Goal: Information Seeking & Learning: Learn about a topic

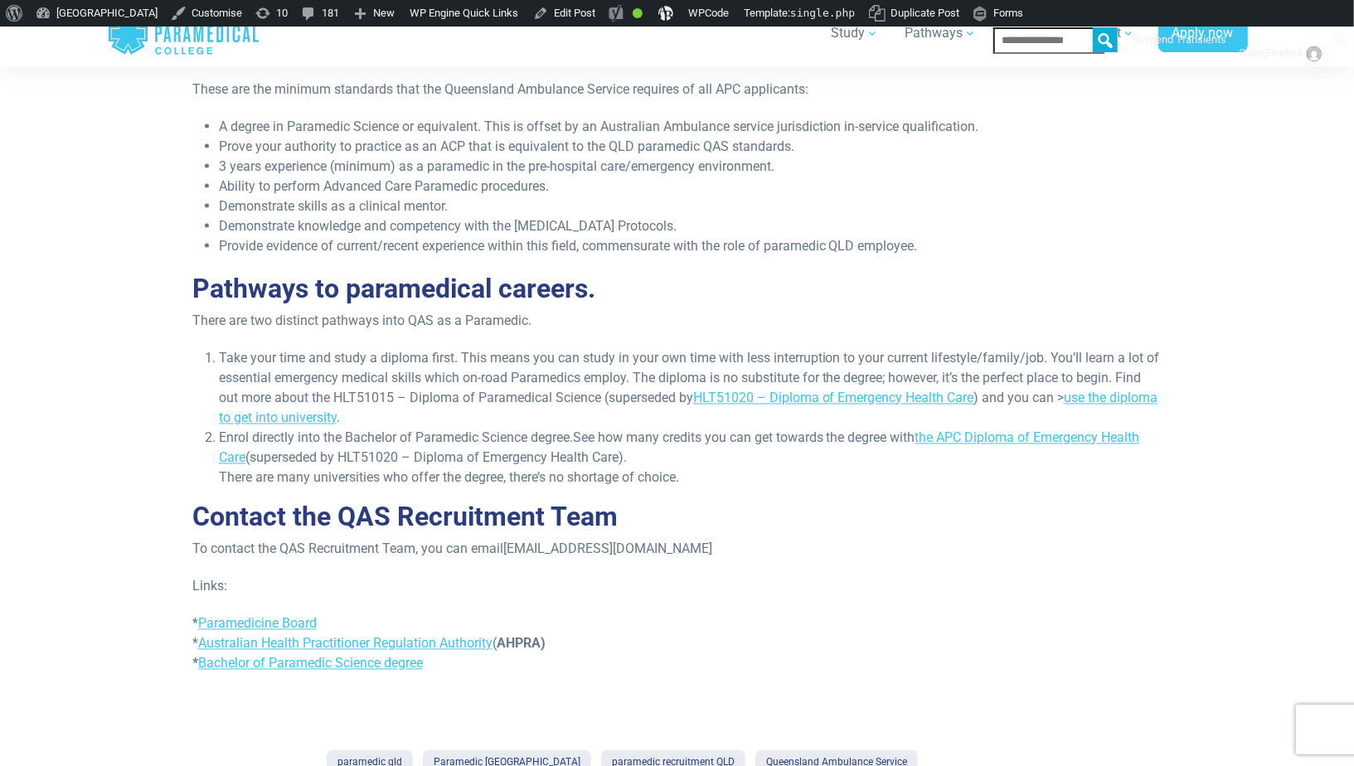
scroll to position [1599, 0]
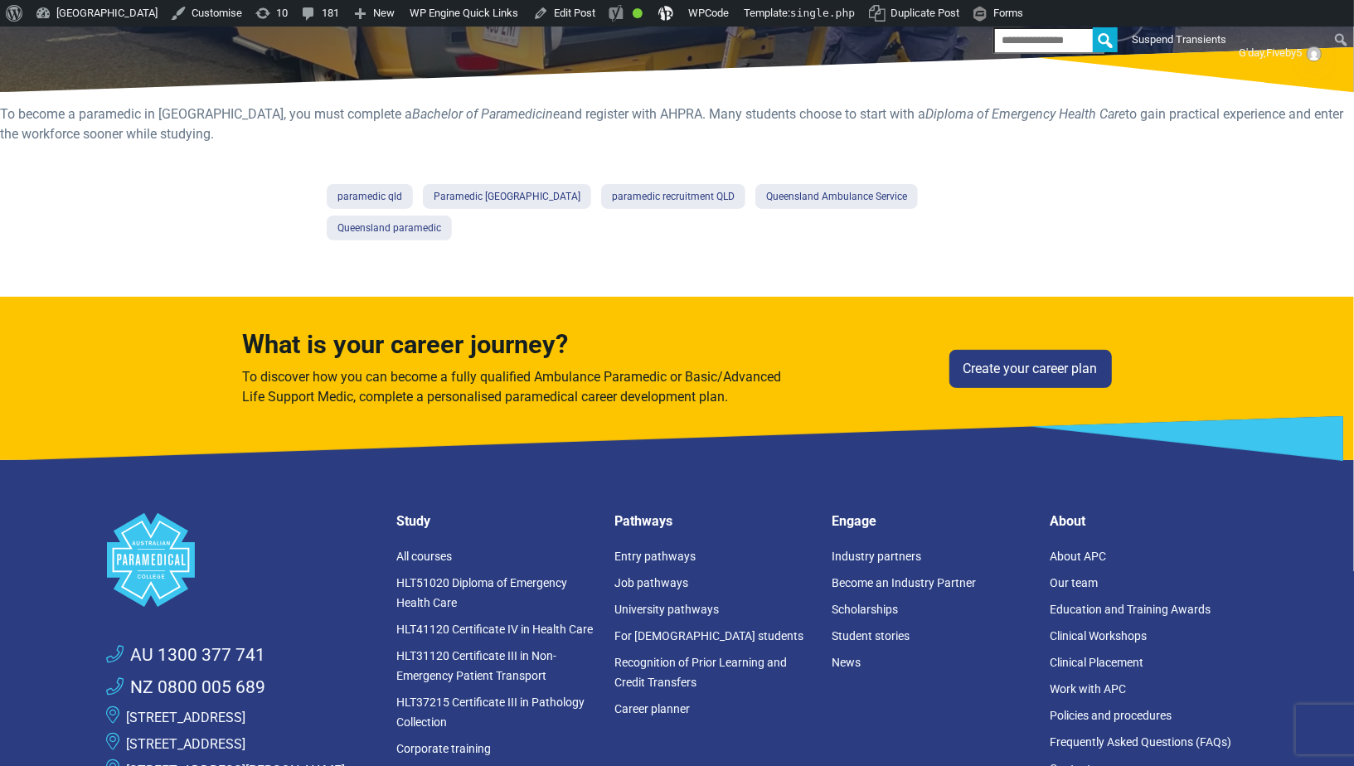
scroll to position [684, 0]
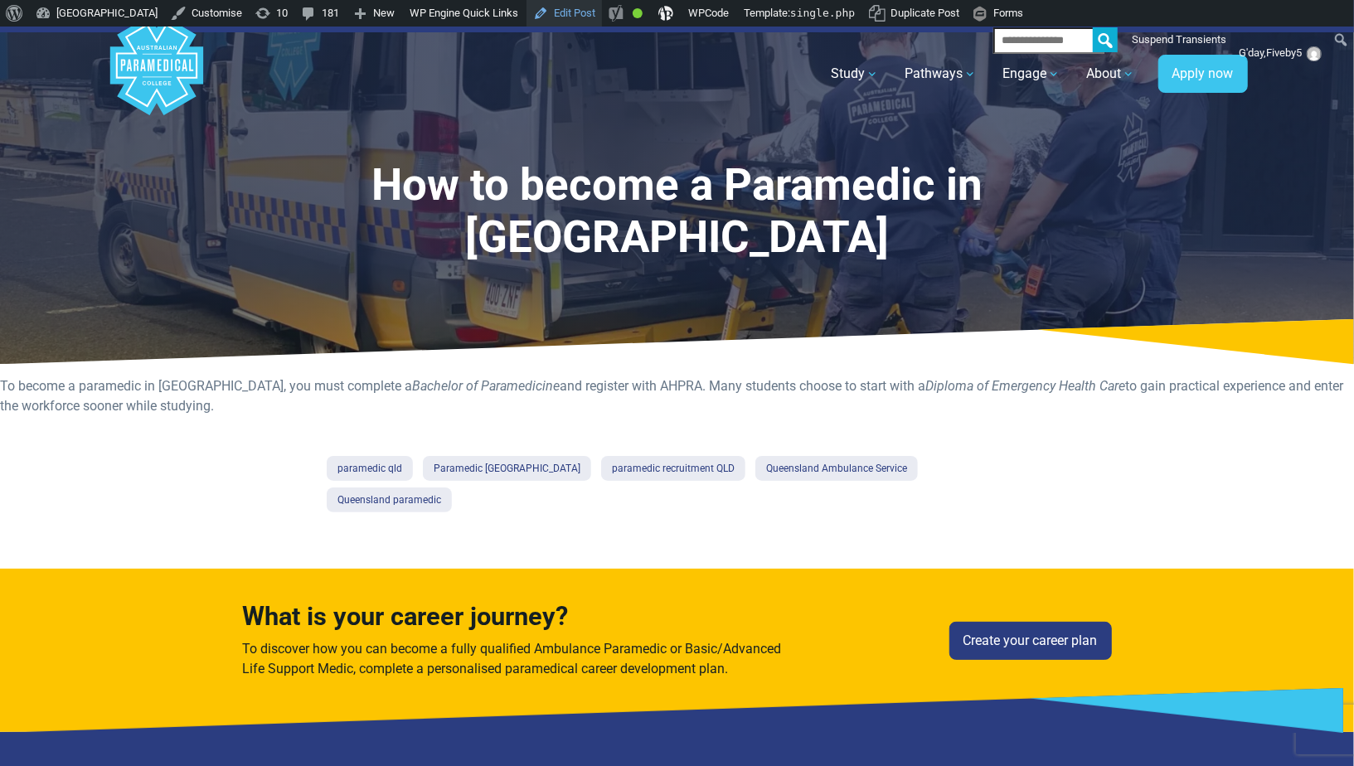
click at [602, 14] on link "Edit Post" at bounding box center [564, 13] width 75 height 27
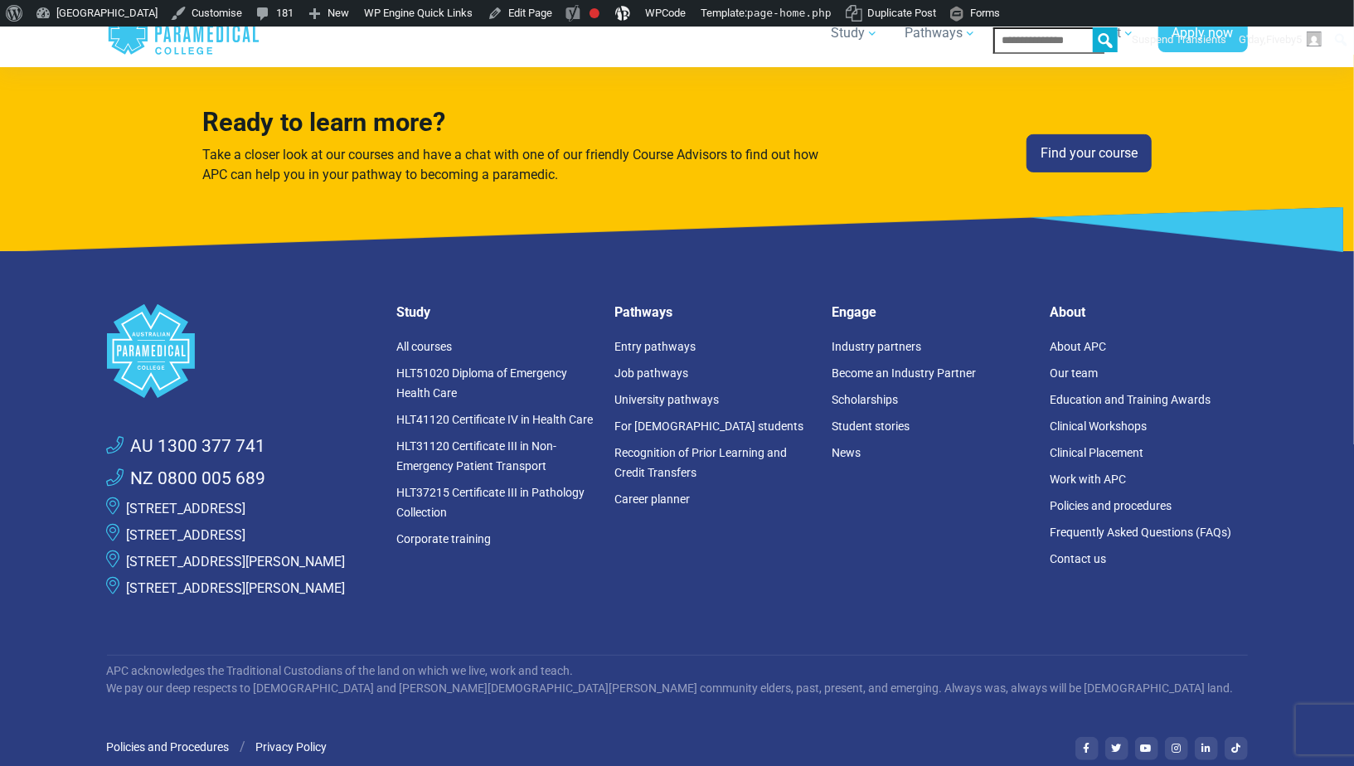
scroll to position [4656, 0]
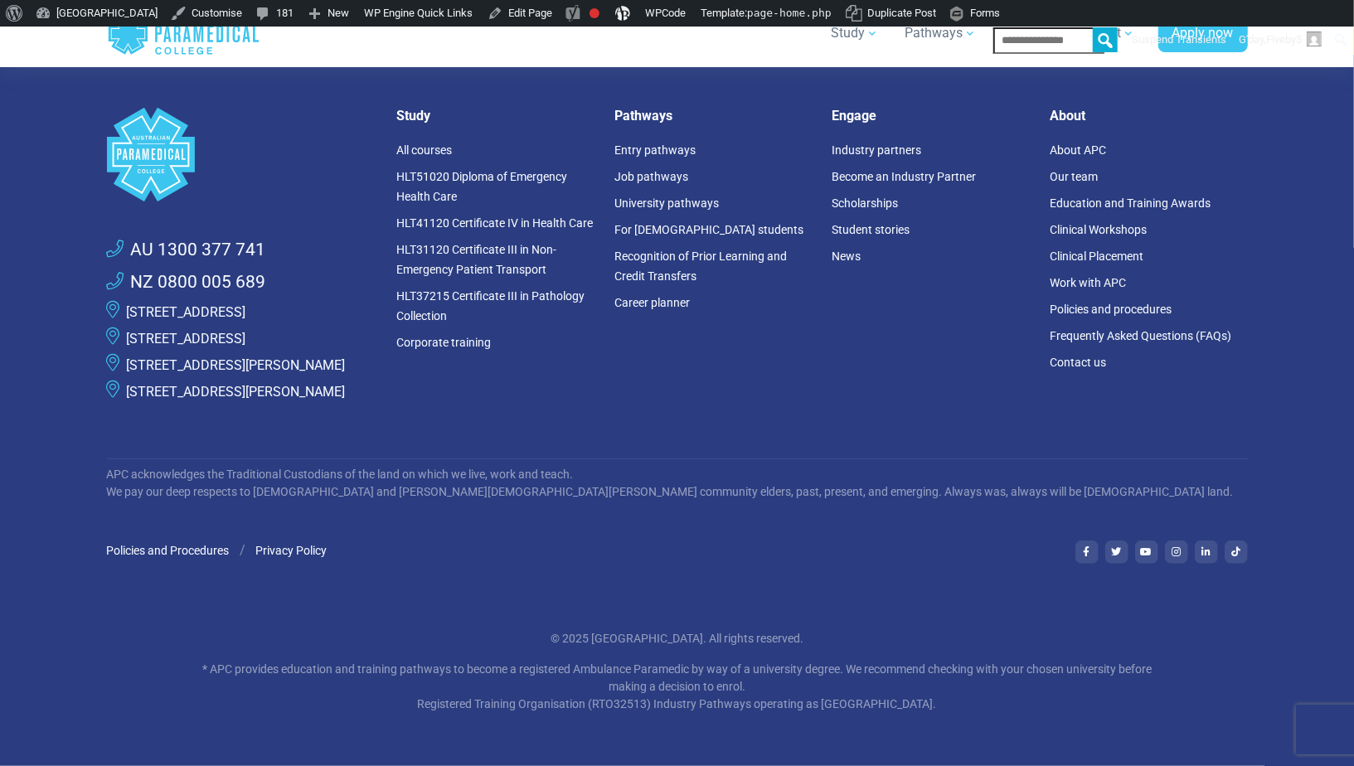
click at [232, 357] on link "[STREET_ADDRESS][PERSON_NAME]" at bounding box center [236, 365] width 219 height 16
click at [250, 357] on link "[STREET_ADDRESS][PERSON_NAME]" at bounding box center [236, 365] width 219 height 16
click at [218, 357] on link "[STREET_ADDRESS][PERSON_NAME]" at bounding box center [236, 365] width 219 height 16
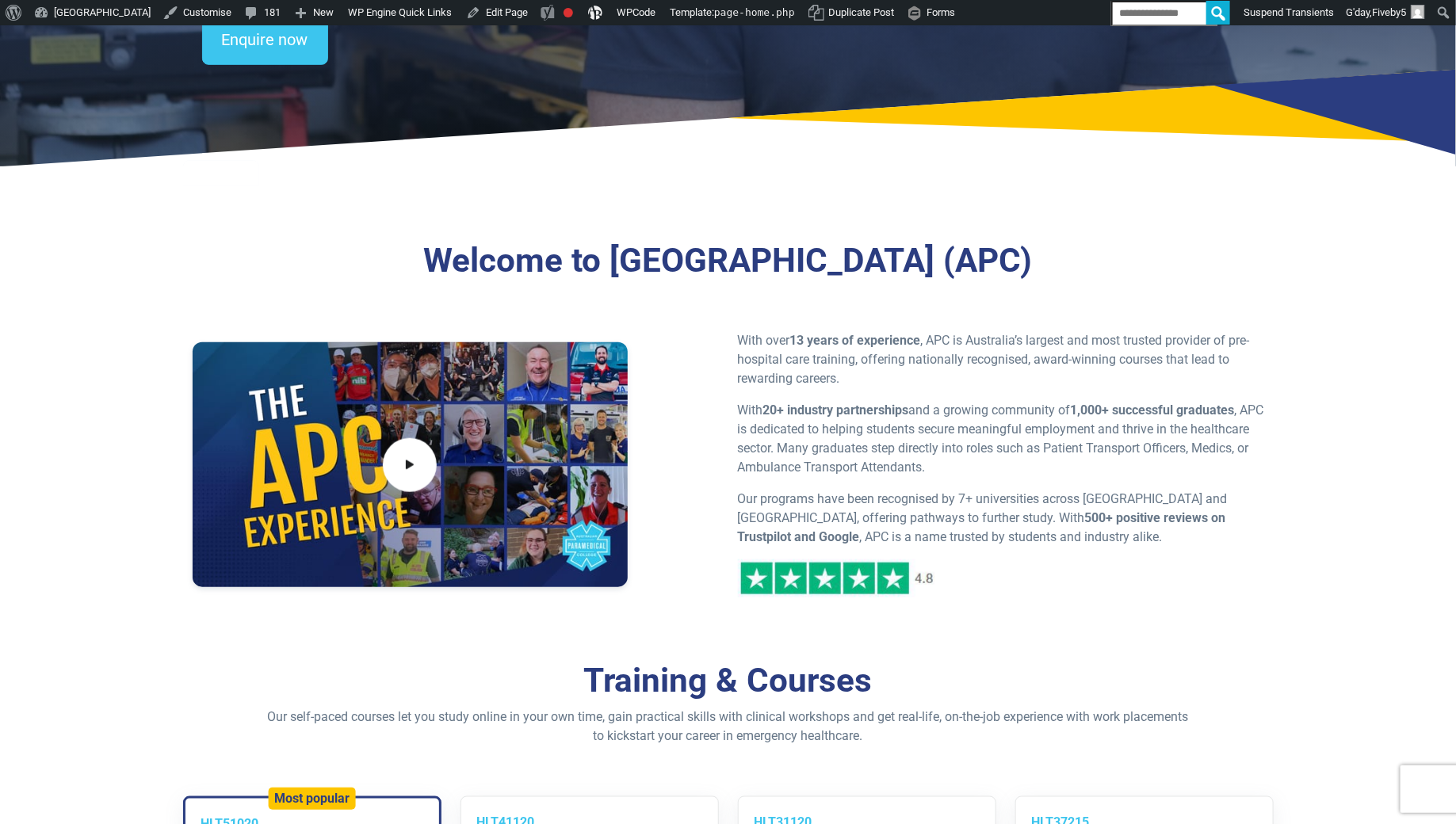
scroll to position [0, 0]
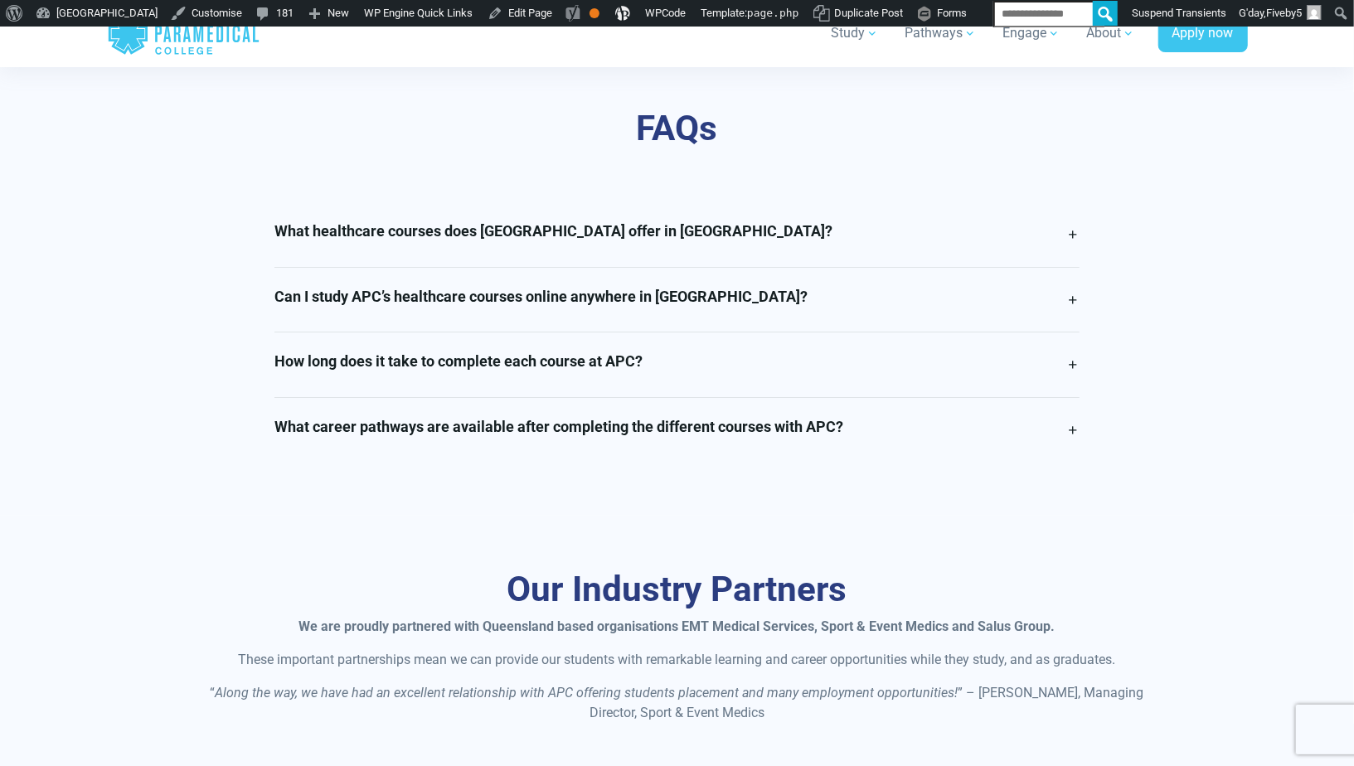
scroll to position [4140, 0]
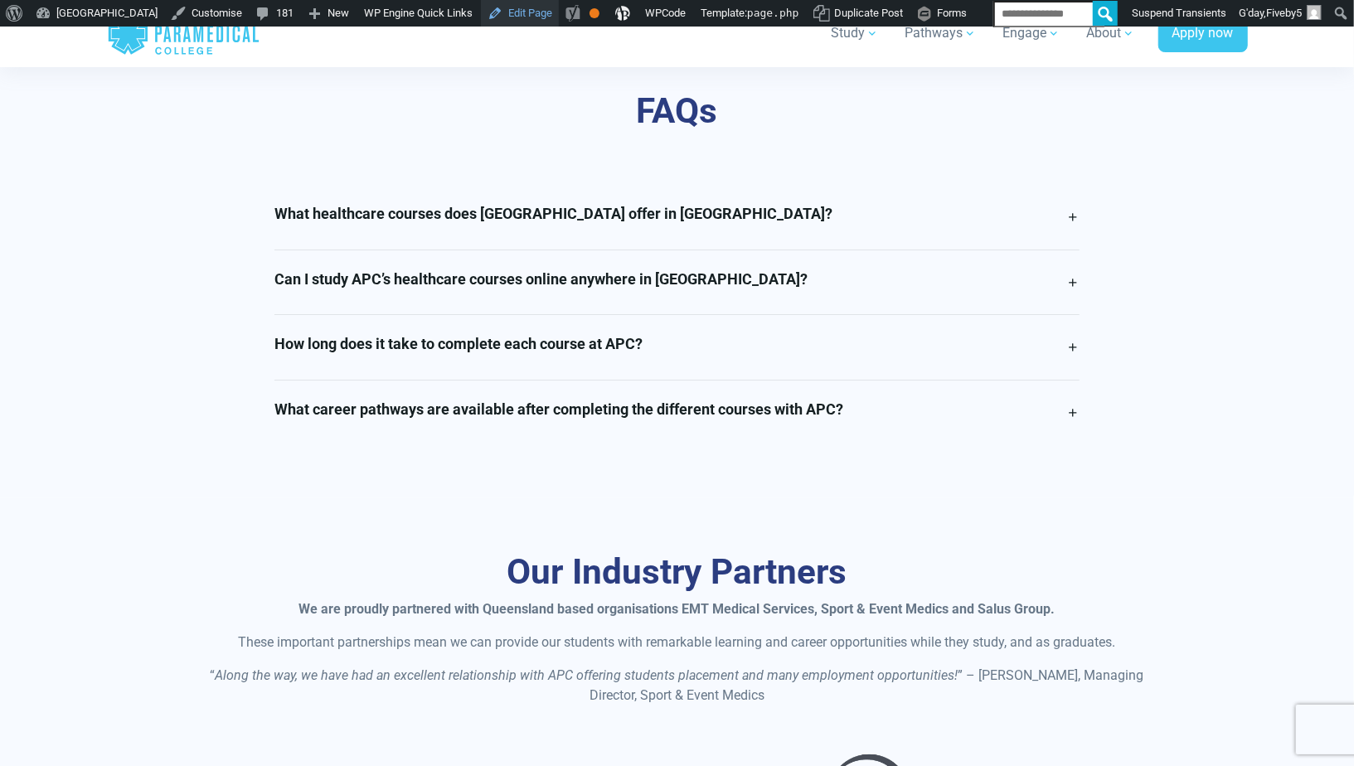
click at [559, 13] on link "Edit Page" at bounding box center [520, 13] width 78 height 27
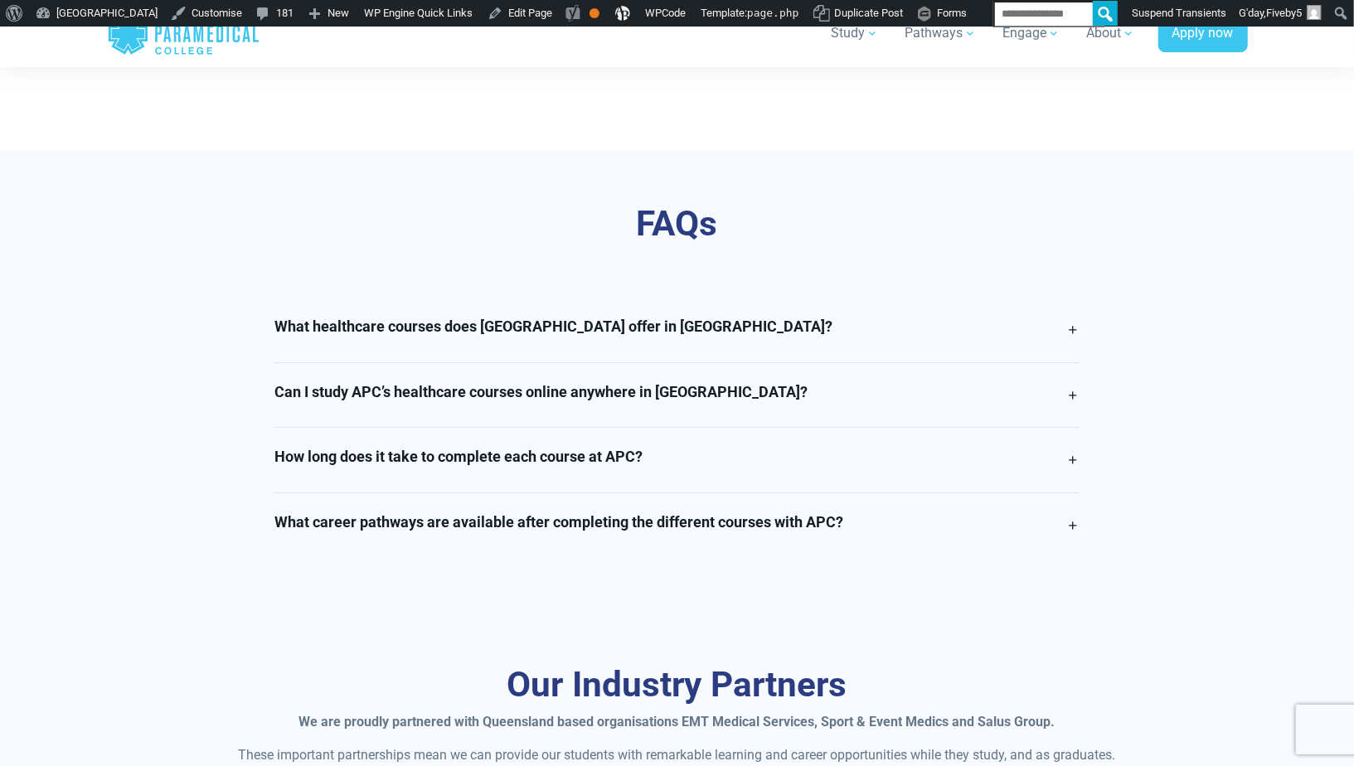
scroll to position [4202, 0]
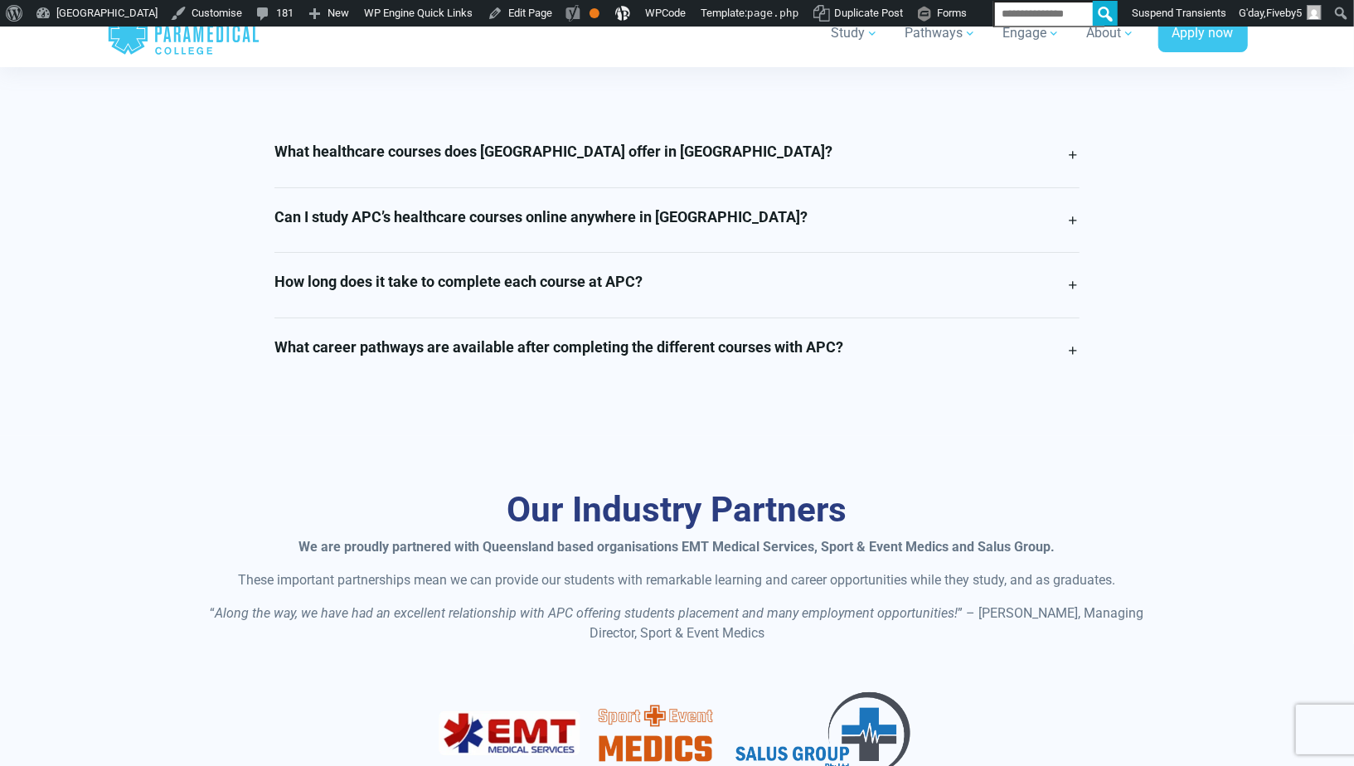
click at [767, 226] on h4 "Can I study APC’s healthcare courses online anywhere in Queensland?" at bounding box center [540, 217] width 533 height 18
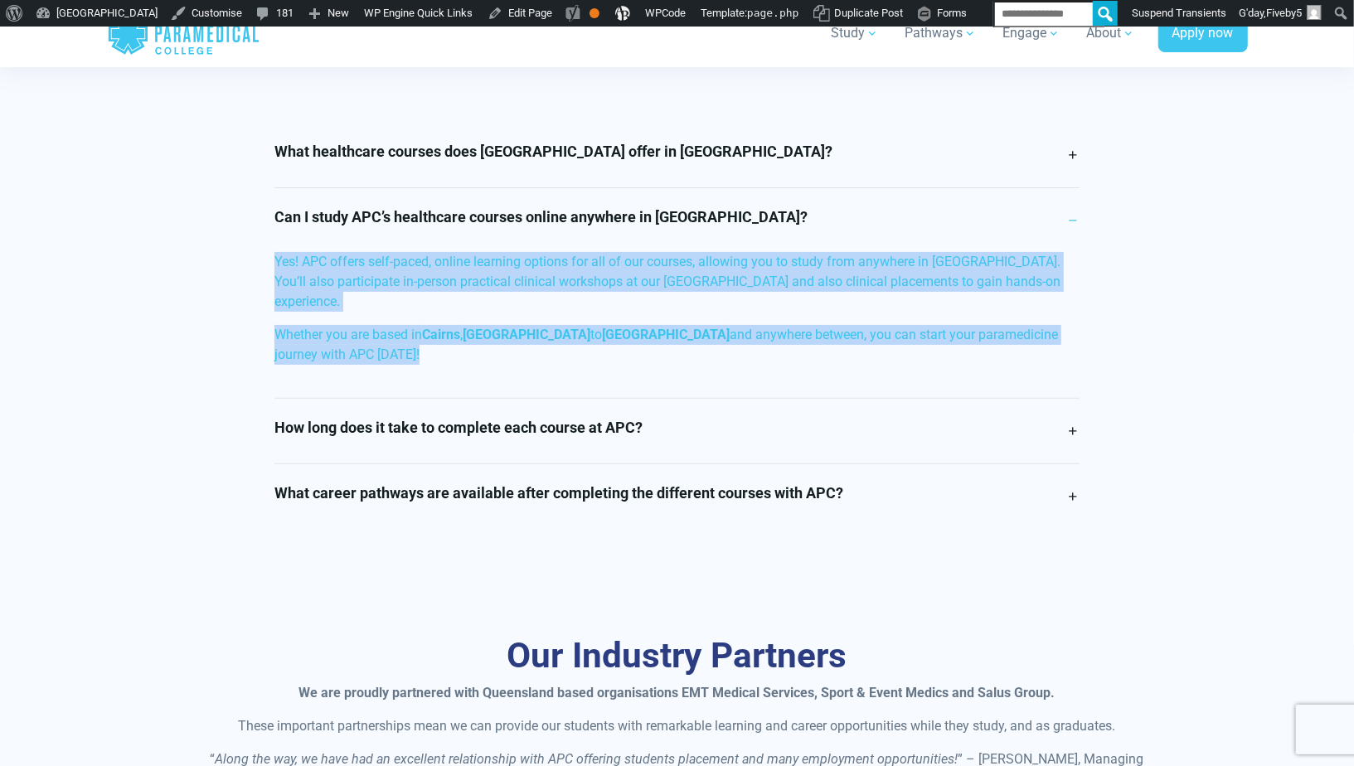
drag, startPoint x: 414, startPoint y: 355, endPoint x: 275, endPoint y: 279, distance: 158.1
click at [275, 279] on div "Yes! APC offers self-paced, online learning options for all of our courses, all…" at bounding box center [676, 325] width 805 height 146
copy div "Yes! APC offers self-paced, online learning options for all of our courses, all…"
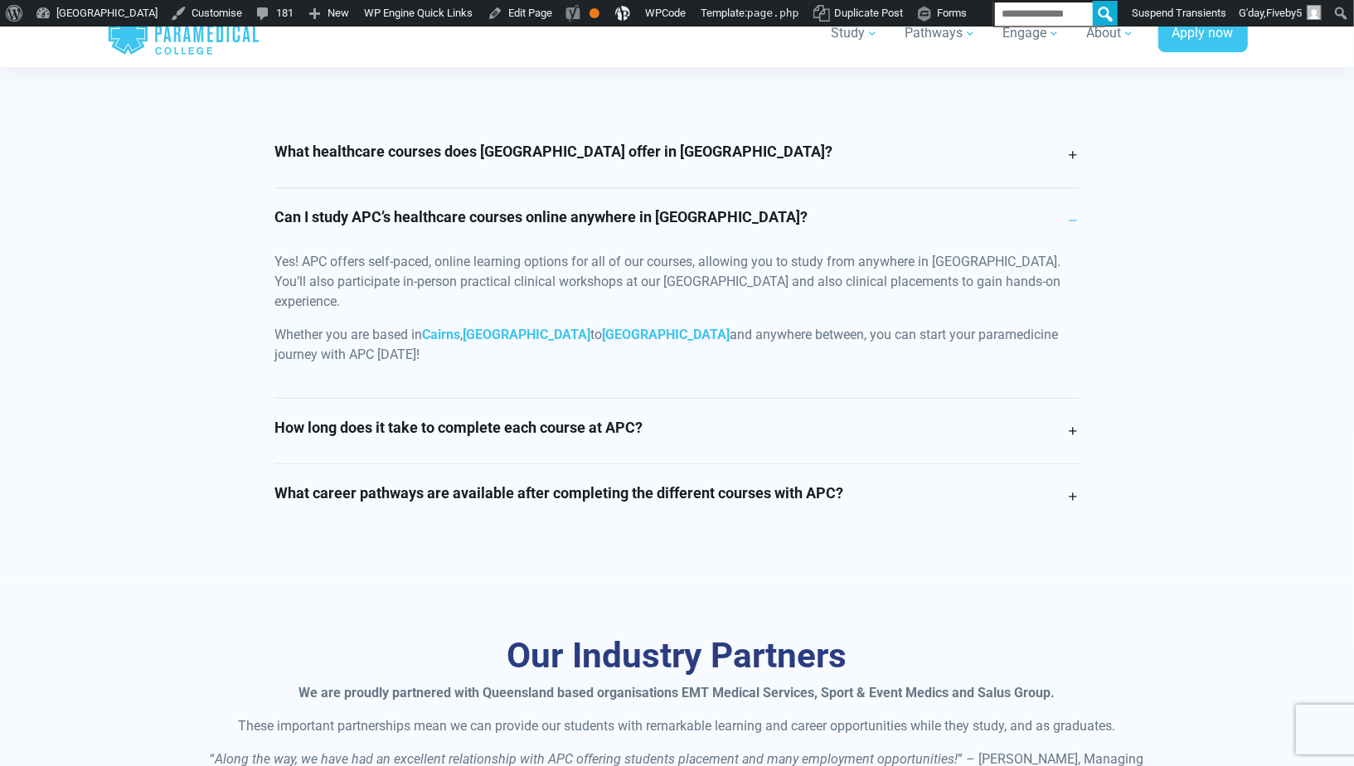
click at [383, 359] on p "Whether you are based in Cairns , Townsville to Sunshine Coast and anywhere bet…" at bounding box center [676, 345] width 805 height 40
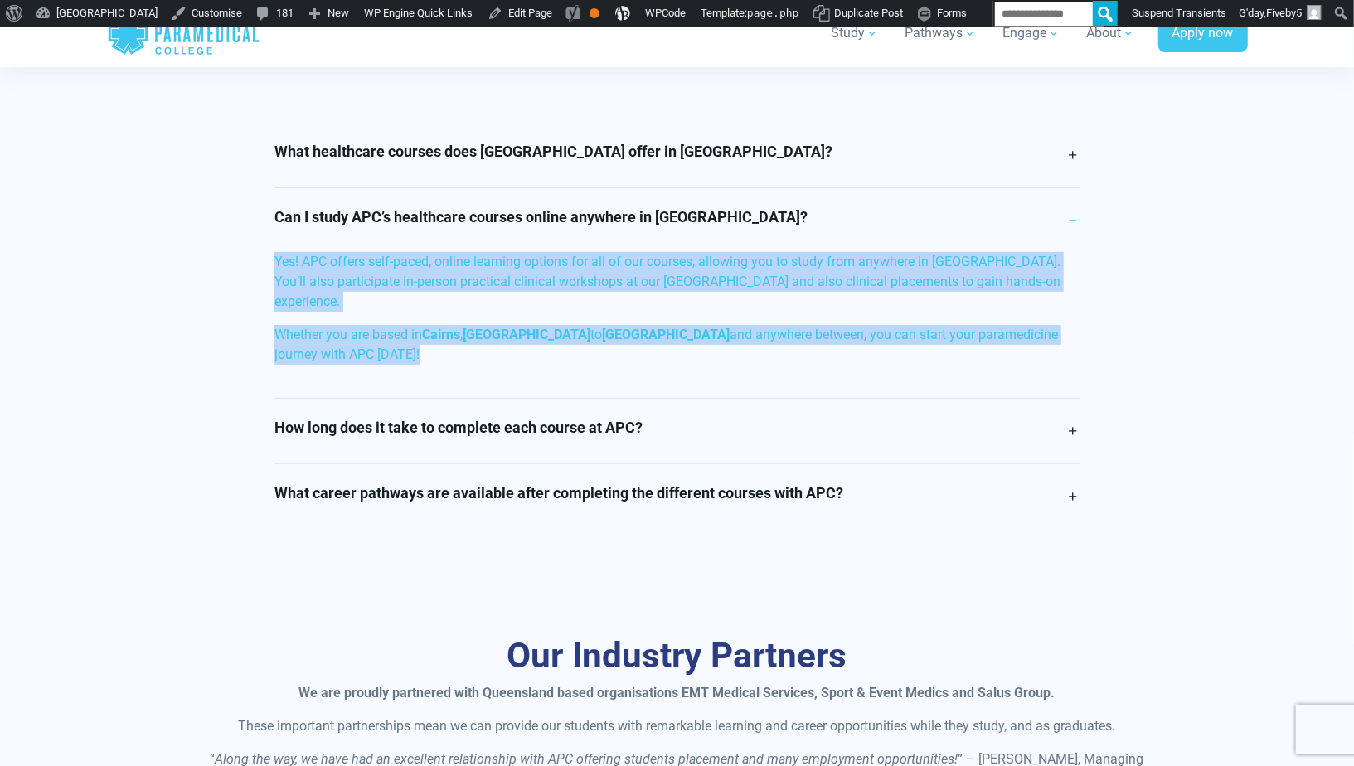
drag, startPoint x: 383, startPoint y: 359, endPoint x: 252, endPoint y: 280, distance: 152.9
click at [251, 279] on div "What healthcare courses does Australian Paramedical College offer in Queensland…" at bounding box center [677, 326] width 990 height 406
click at [372, 362] on p "Whether you are based in Cairns , Townsville to Sunshine Coast and anywhere bet…" at bounding box center [676, 345] width 805 height 40
drag, startPoint x: 348, startPoint y: 353, endPoint x: 301, endPoint y: 236, distance: 126.9
click at [301, 236] on div "Can I study APC’s healthcare courses online anywhere in Queensland? Yes! APC of…" at bounding box center [676, 293] width 805 height 211
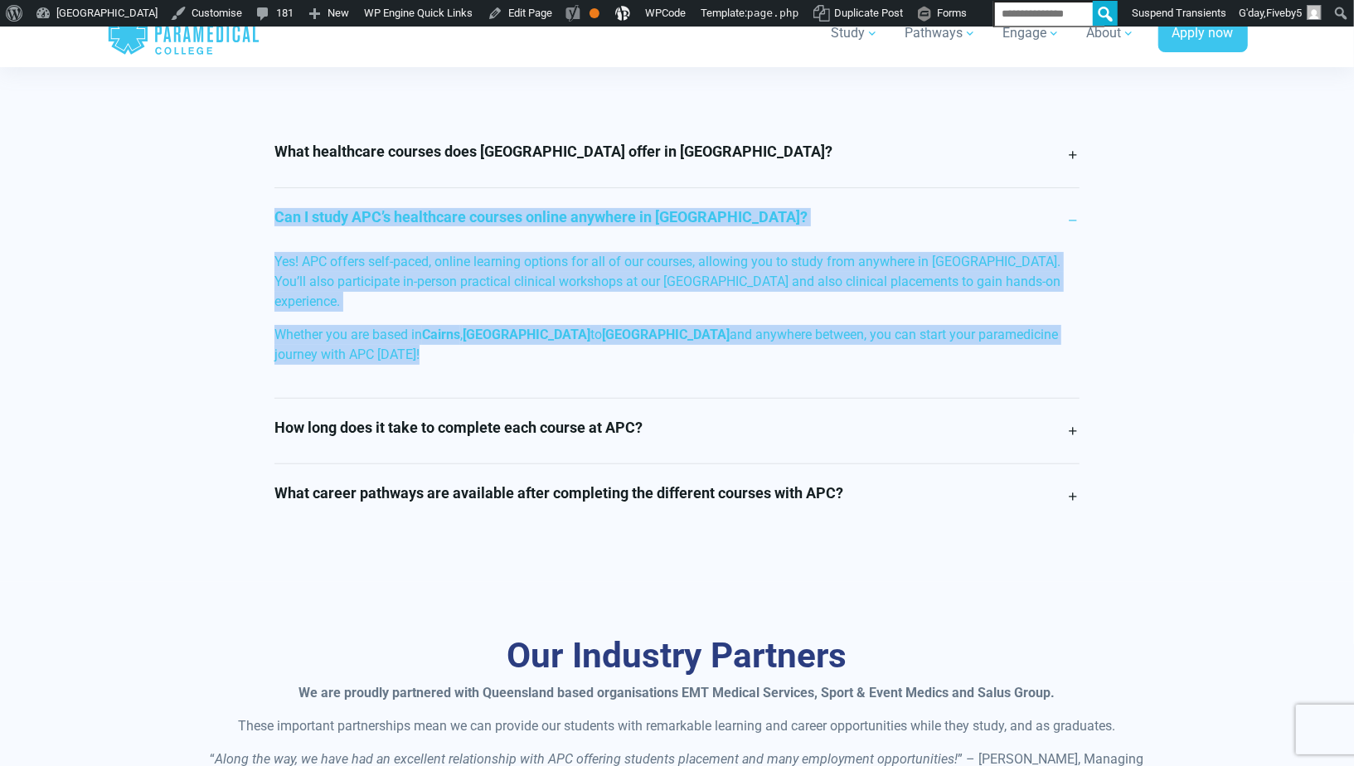
copy div "Can I study APC’s healthcare courses online anywhere in Queensland? Yes! APC of…"
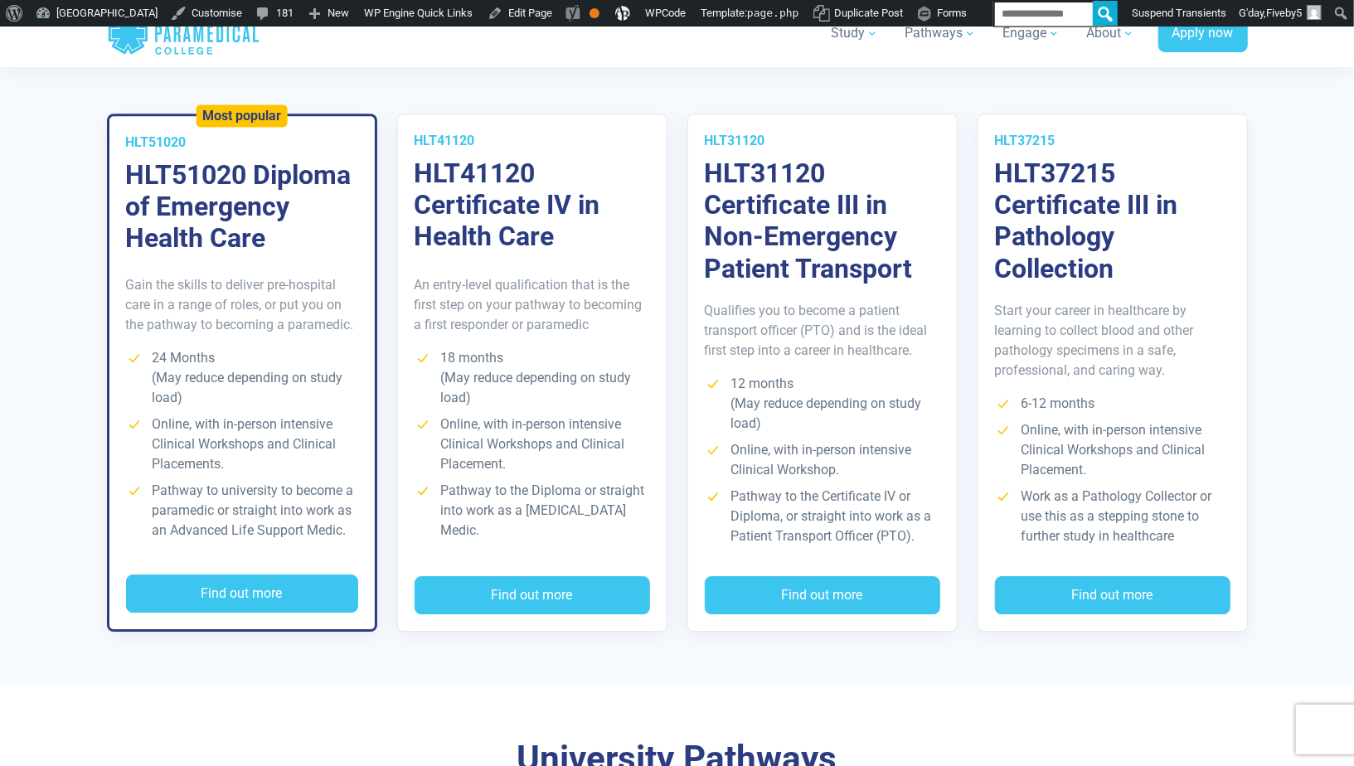
scroll to position [3002, 0]
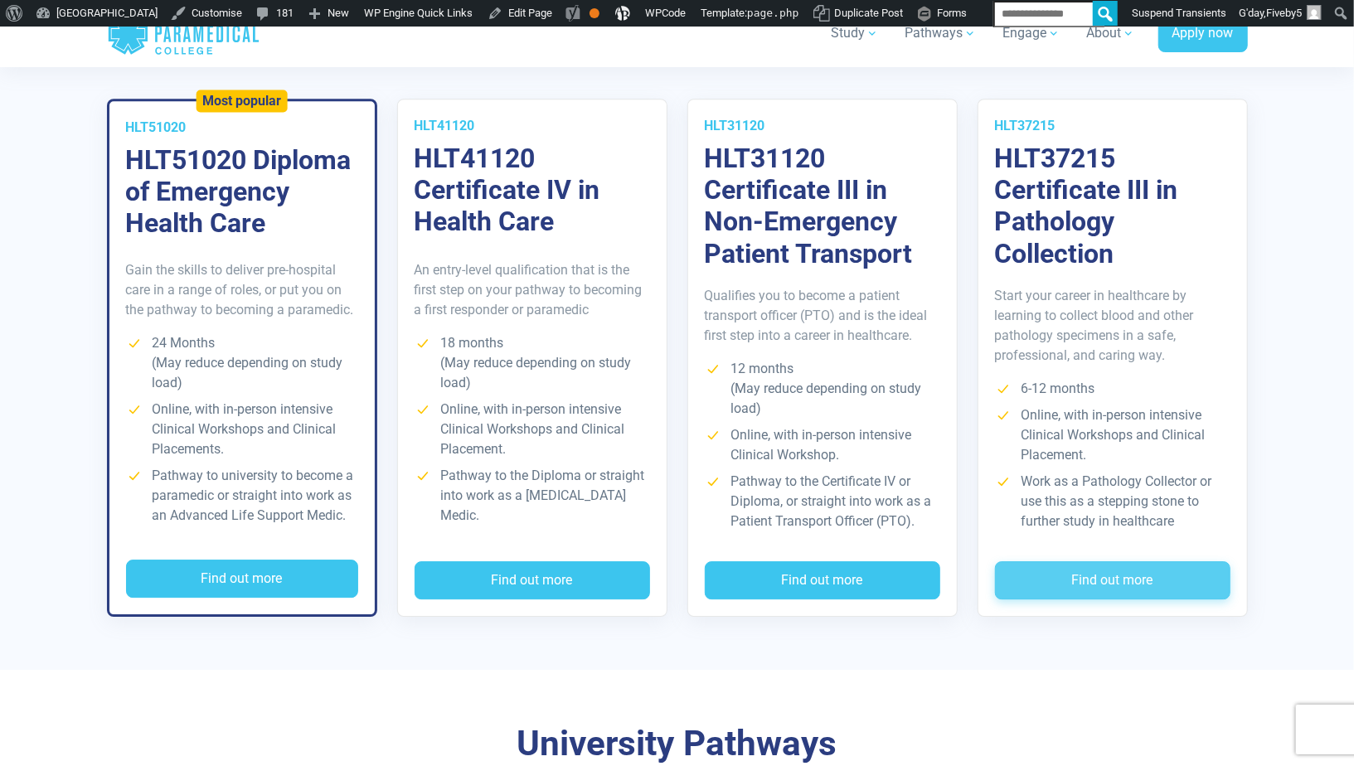
click at [1111, 590] on button "Find out more" at bounding box center [1113, 580] width 236 height 38
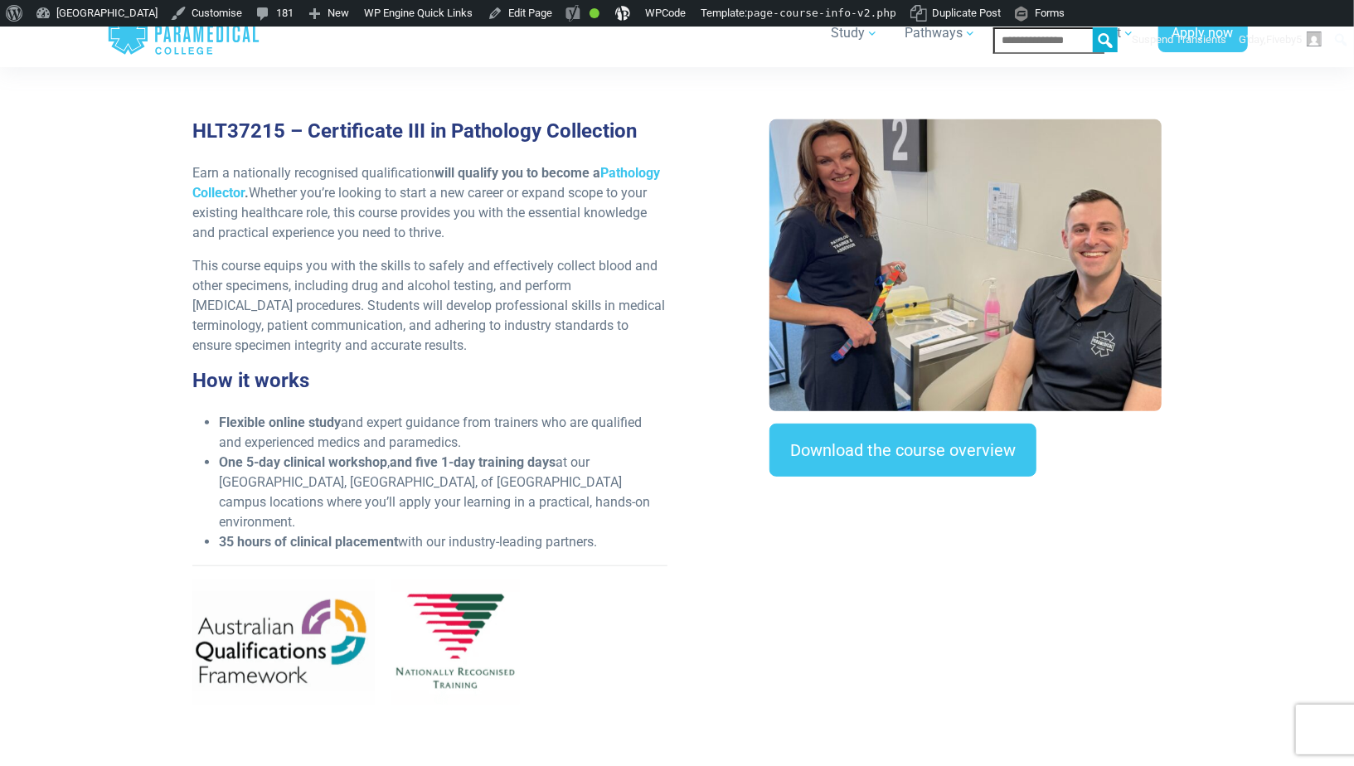
scroll to position [469, 0]
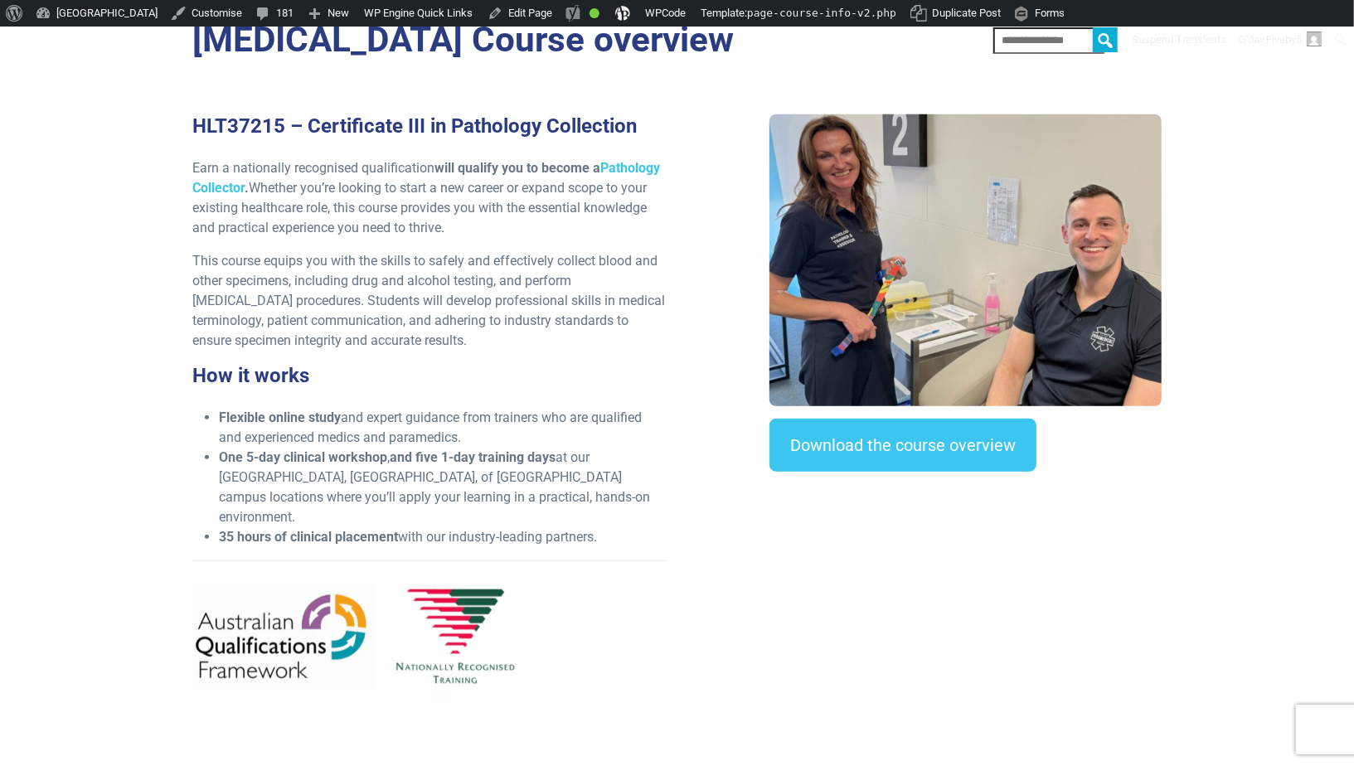
drag, startPoint x: 604, startPoint y: 595, endPoint x: 221, endPoint y: 586, distance: 382.4
click at [221, 547] on li "35 hours of clinical placement with our industry-leading partners." at bounding box center [443, 537] width 449 height 20
copy li "35 hours of clinical placement with our industry-leading partners."
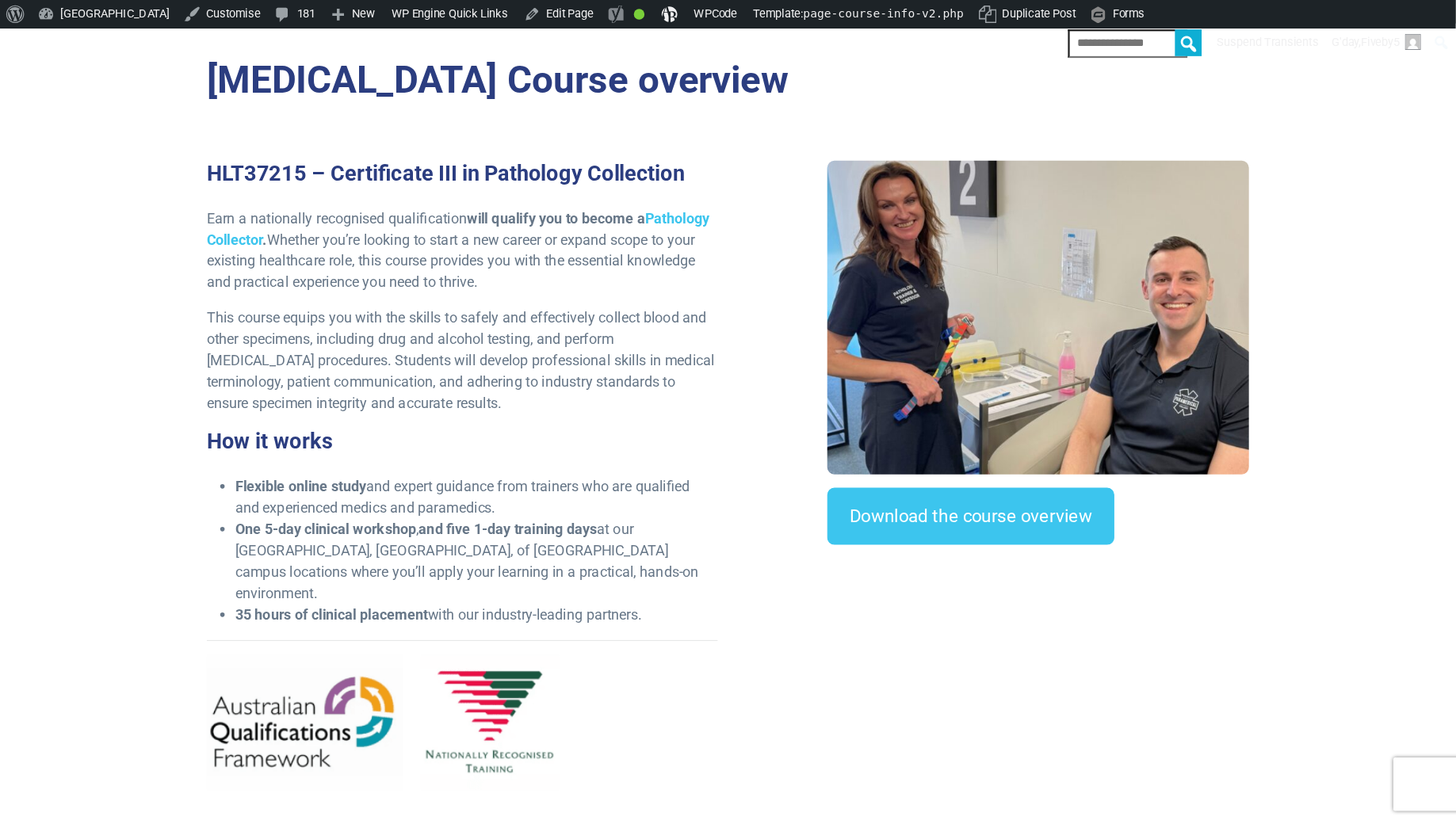
scroll to position [0, 0]
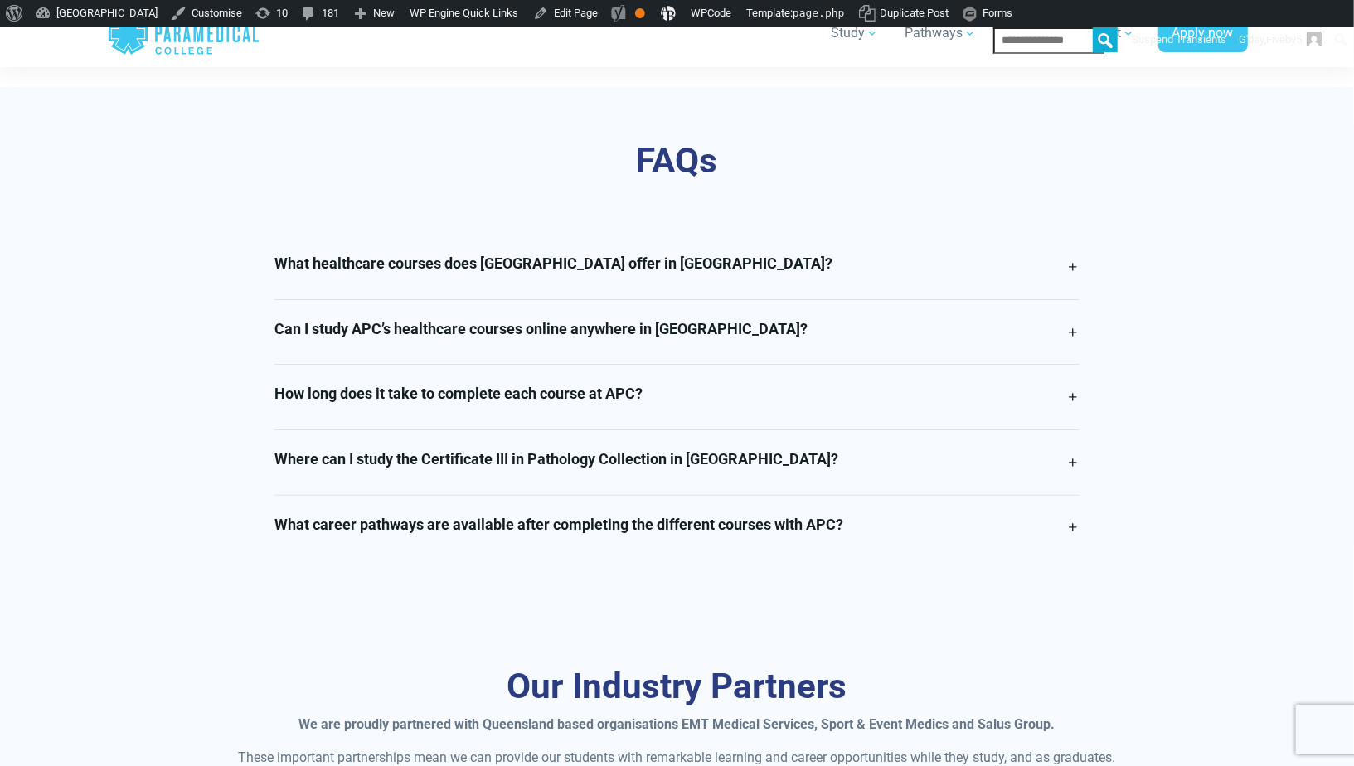
scroll to position [4091, 0]
click at [643, 533] on h4 "What career pathways are available after completing the different courses with …" at bounding box center [558, 524] width 569 height 18
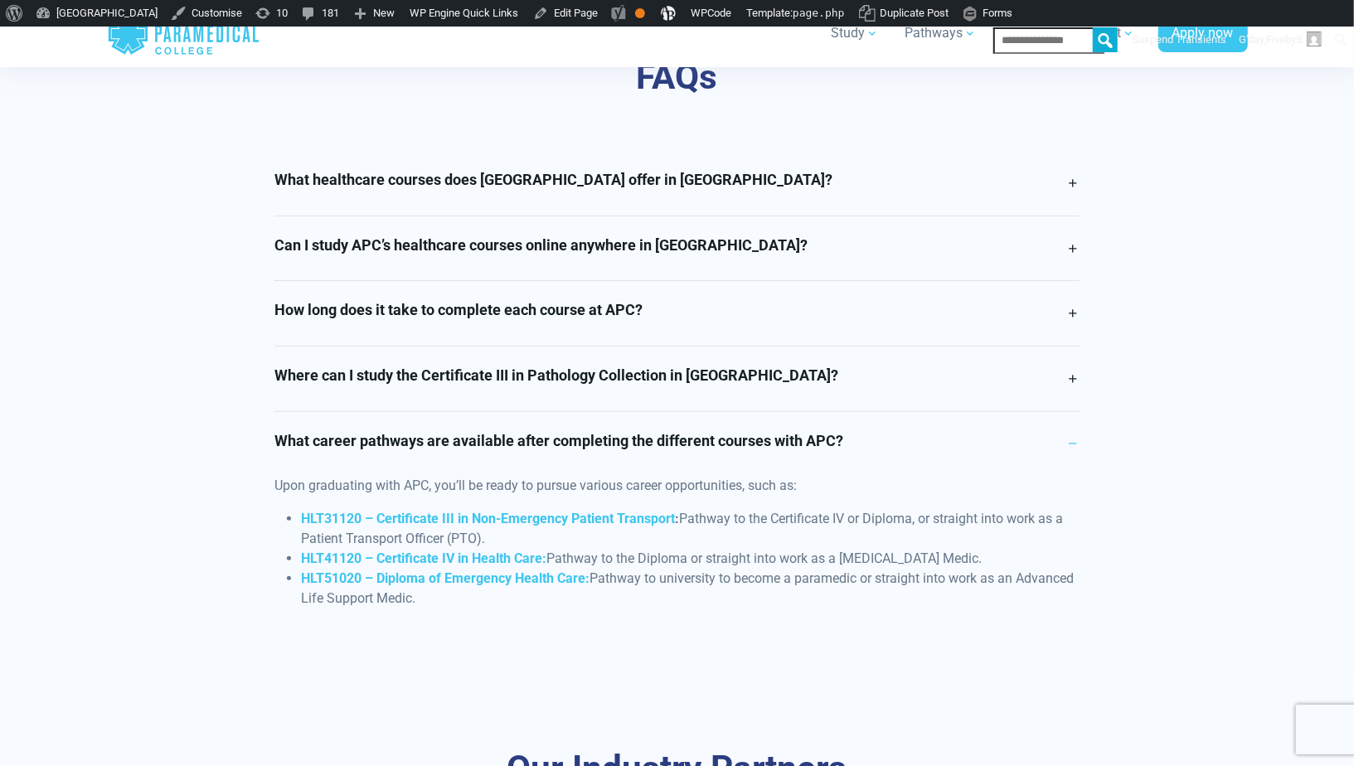
scroll to position [4193, 0]
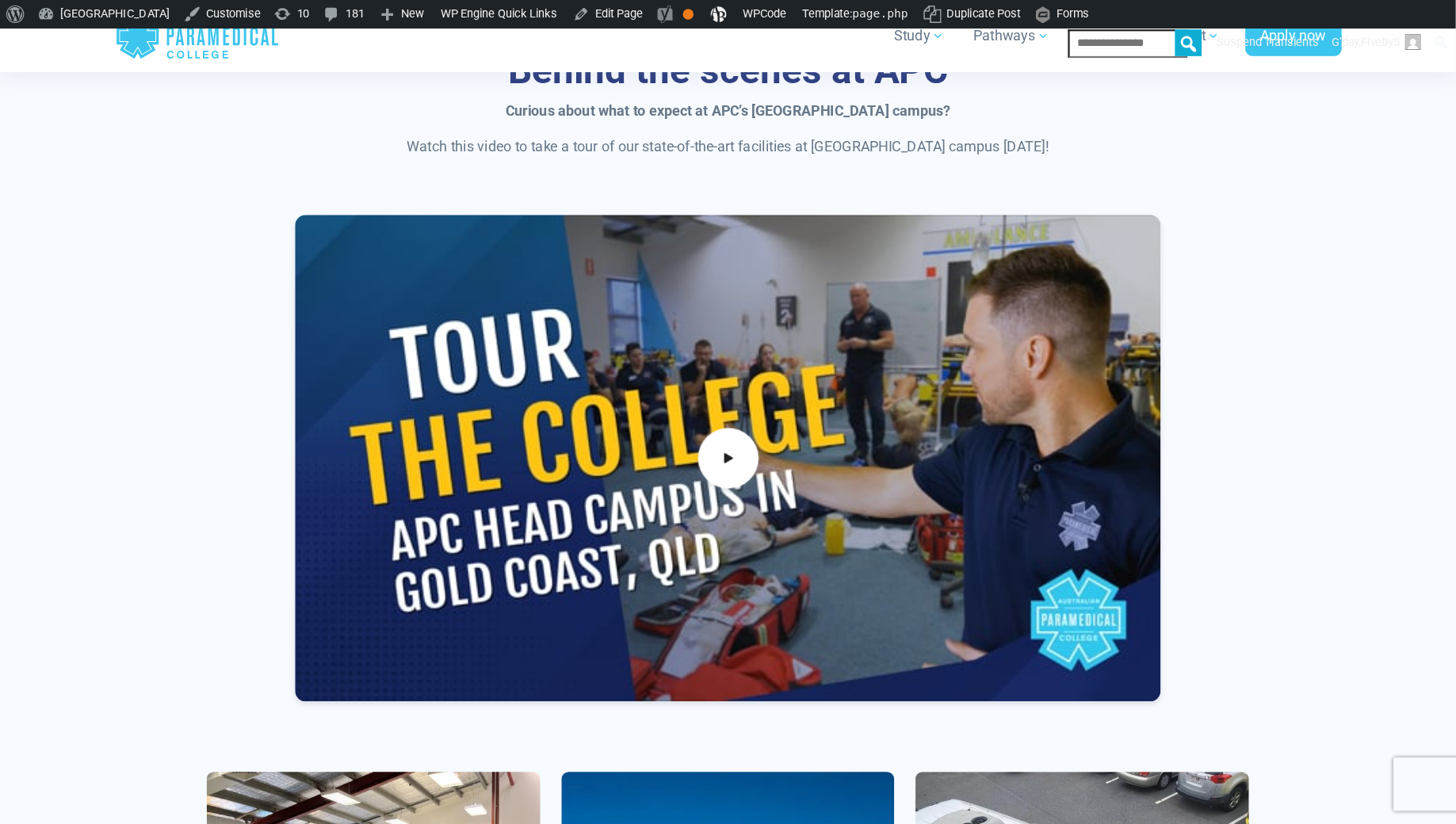
scroll to position [1063, 0]
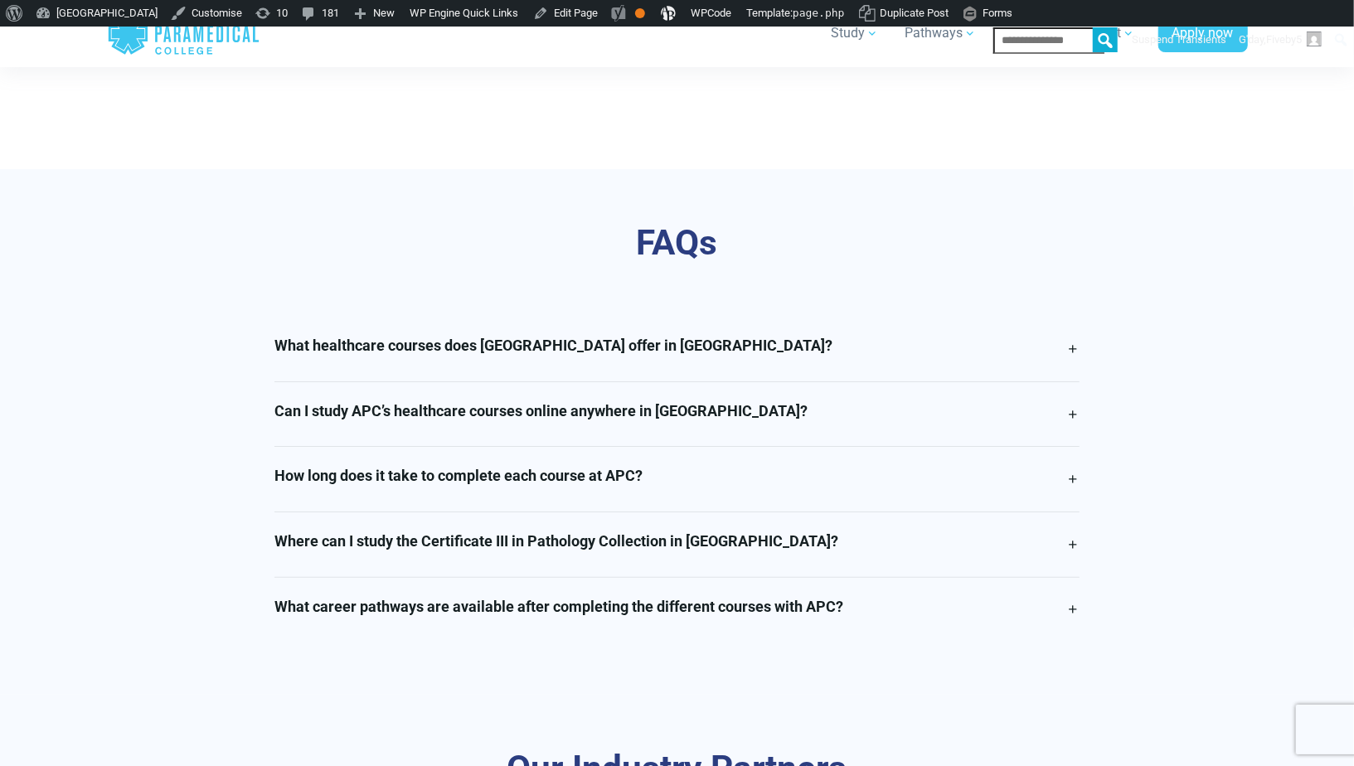
scroll to position [4272, 0]
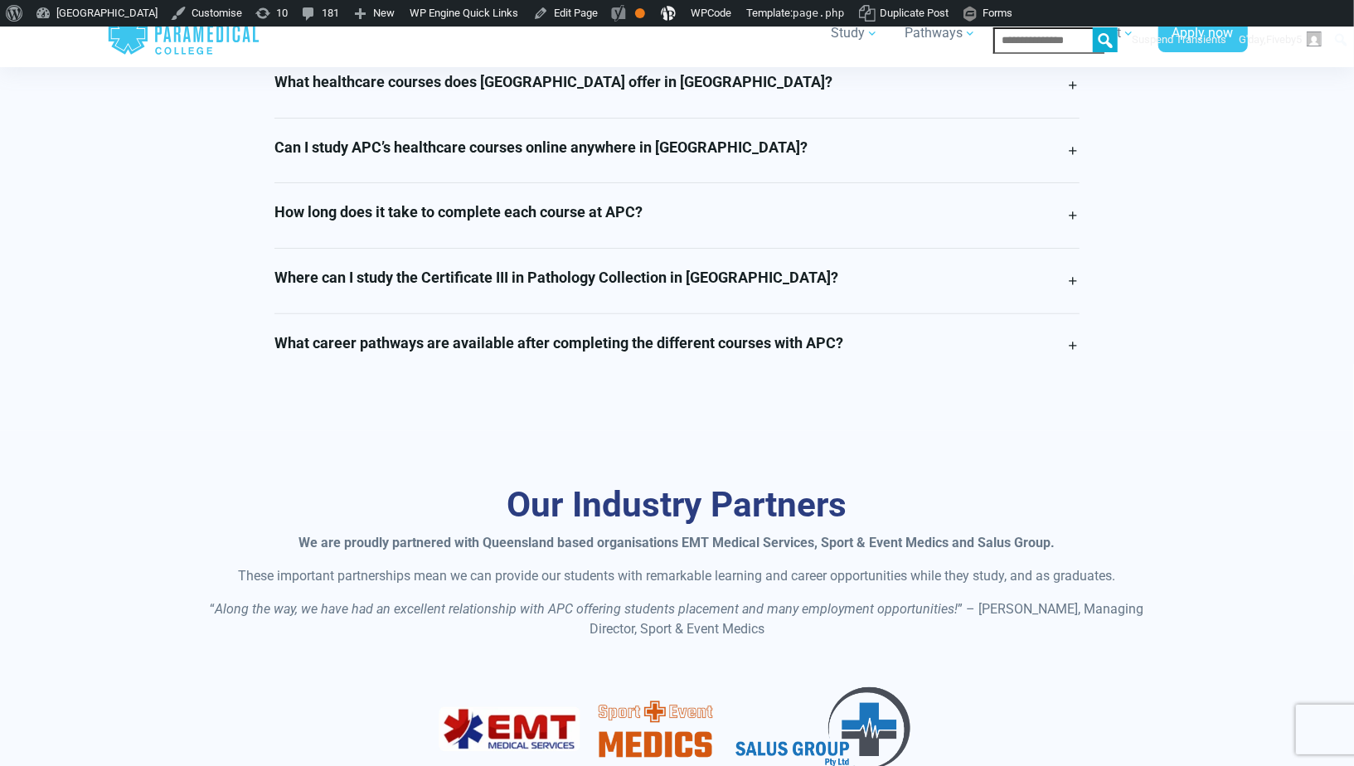
click at [672, 321] on link "What career pathways are available after completing the different courses with …" at bounding box center [676, 346] width 805 height 65
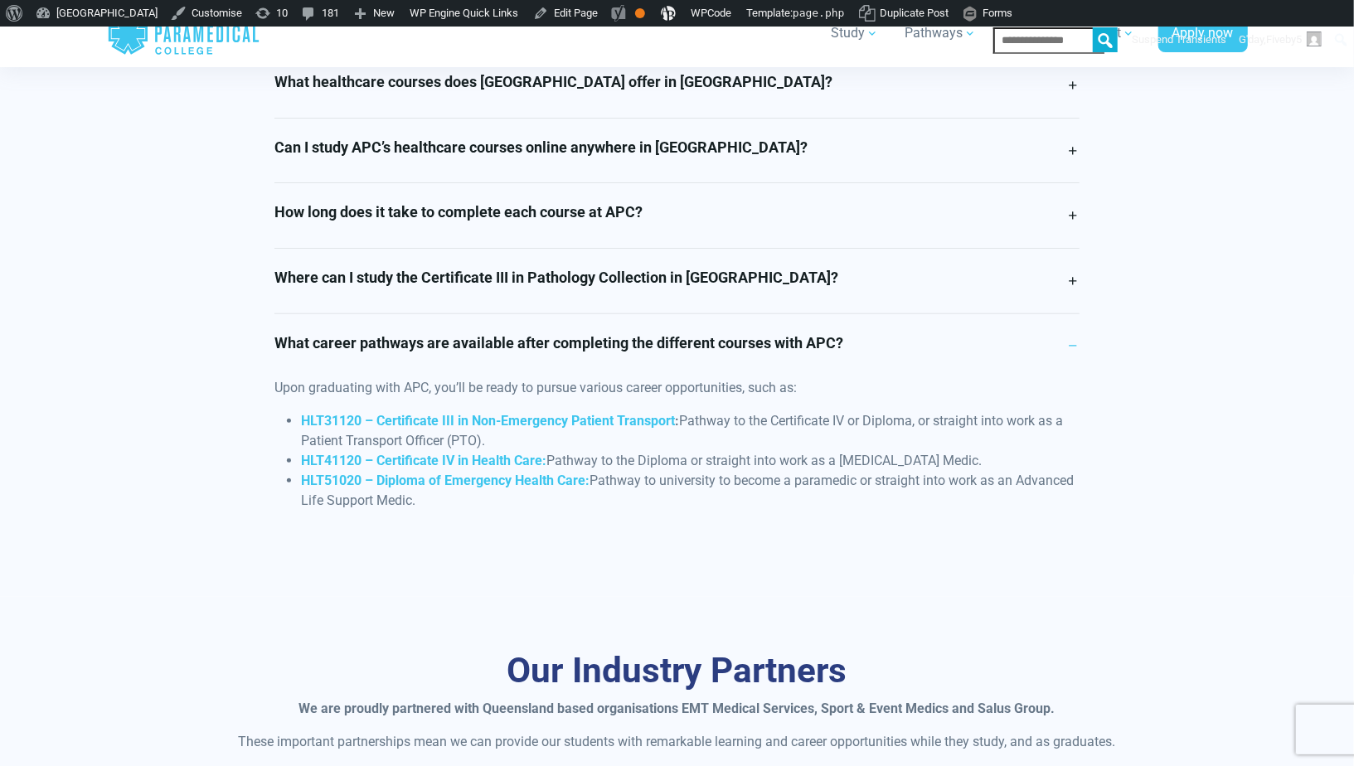
click at [546, 334] on h4 "What career pathways are available after completing the different courses with …" at bounding box center [558, 343] width 569 height 18
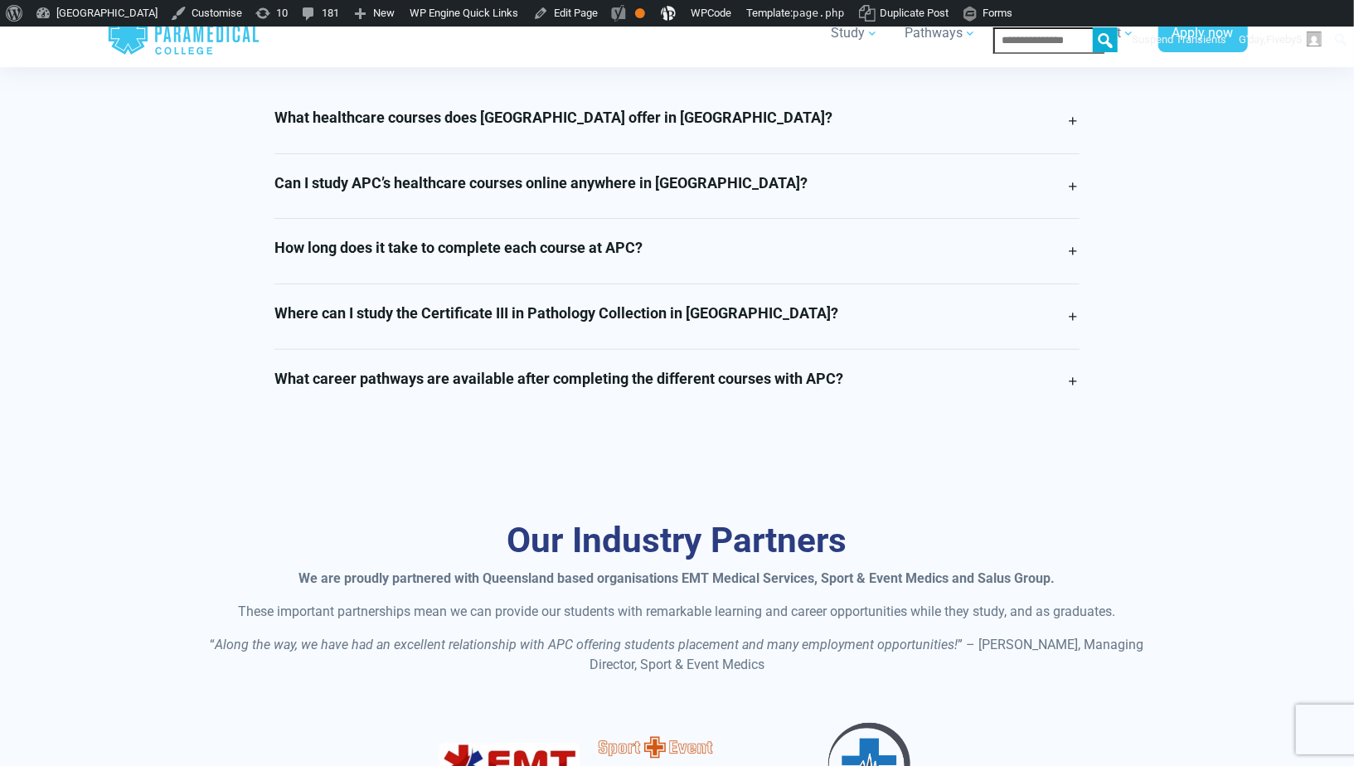
scroll to position [4232, 0]
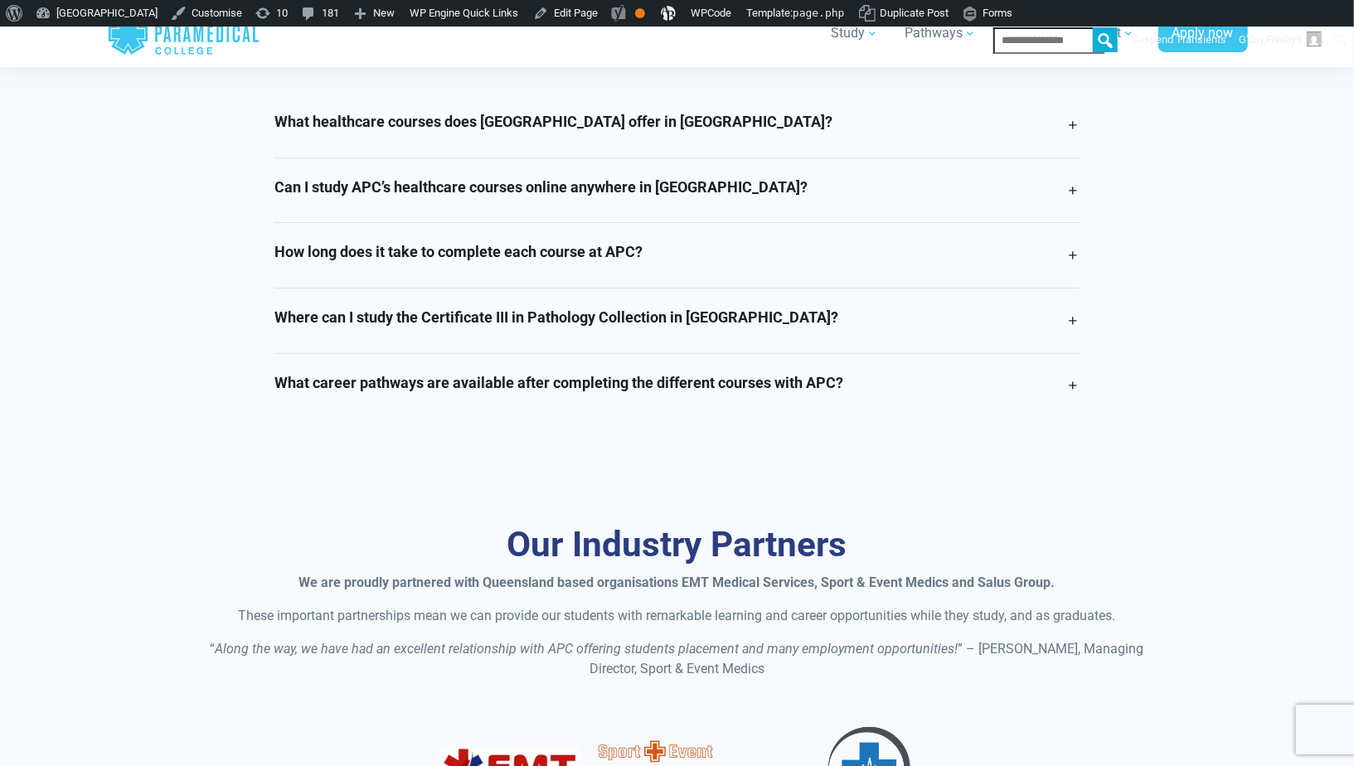
click at [551, 318] on h4 "Where can I study the Certificate III in Pathology Collection in Queensland?" at bounding box center [556, 317] width 564 height 18
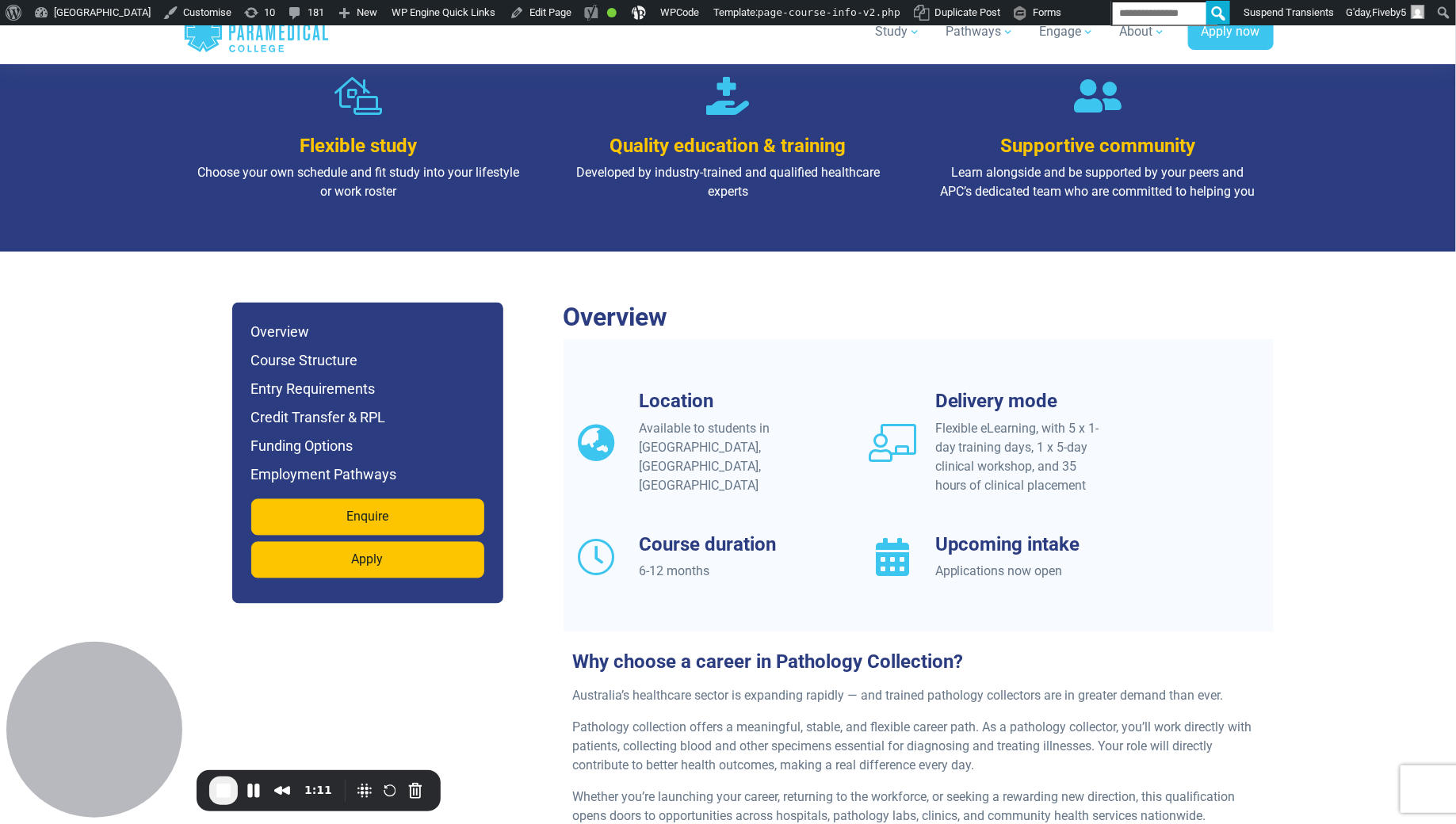
scroll to position [1183, 0]
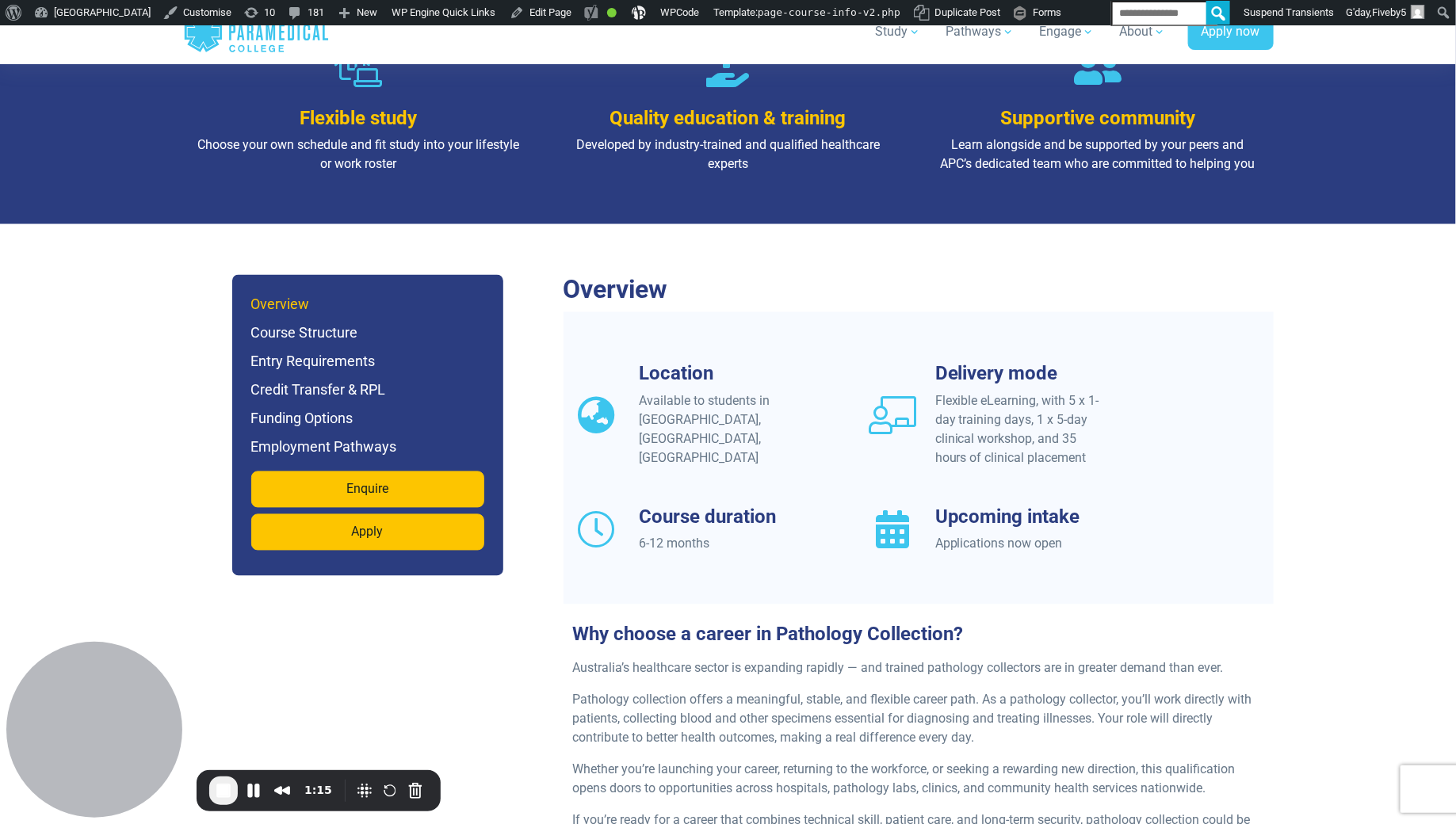
click at [289, 294] on h6 "Overview" at bounding box center [368, 305] width 233 height 22
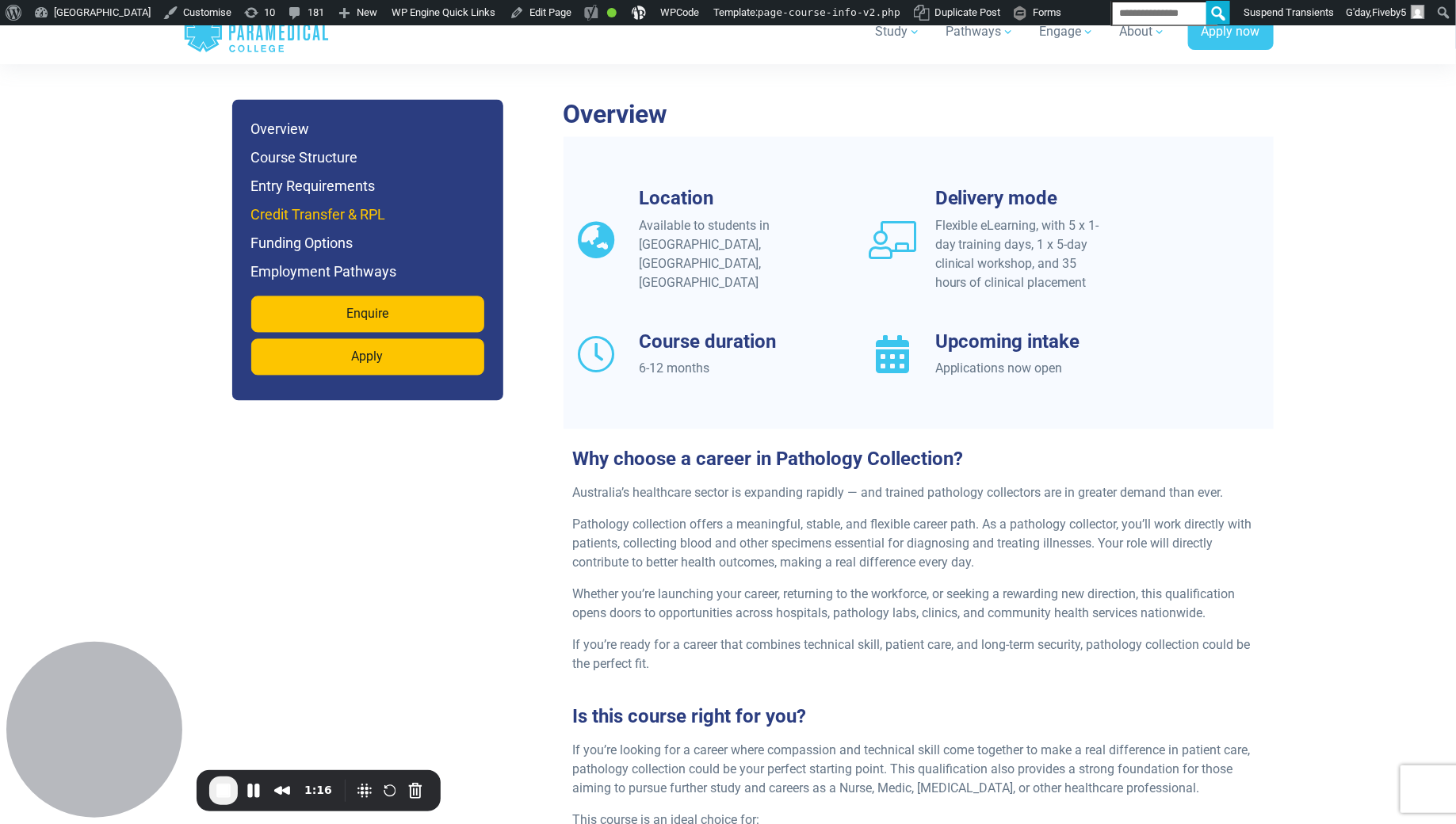
click at [289, 205] on h6 "Credit Transfer & RPL" at bounding box center [368, 215] width 233 height 22
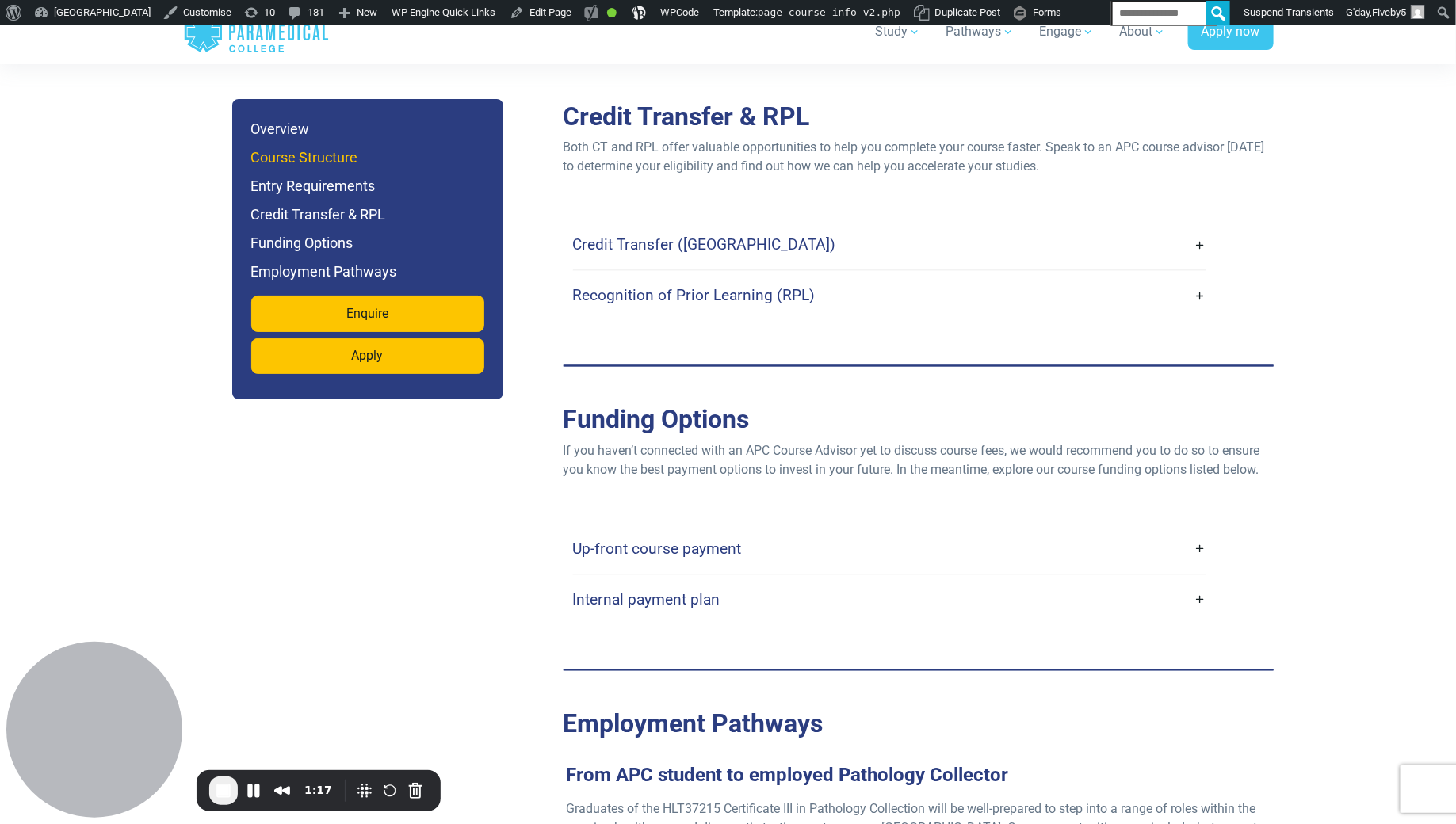
click at [282, 157] on h6 "Course Structure" at bounding box center [368, 157] width 233 height 22
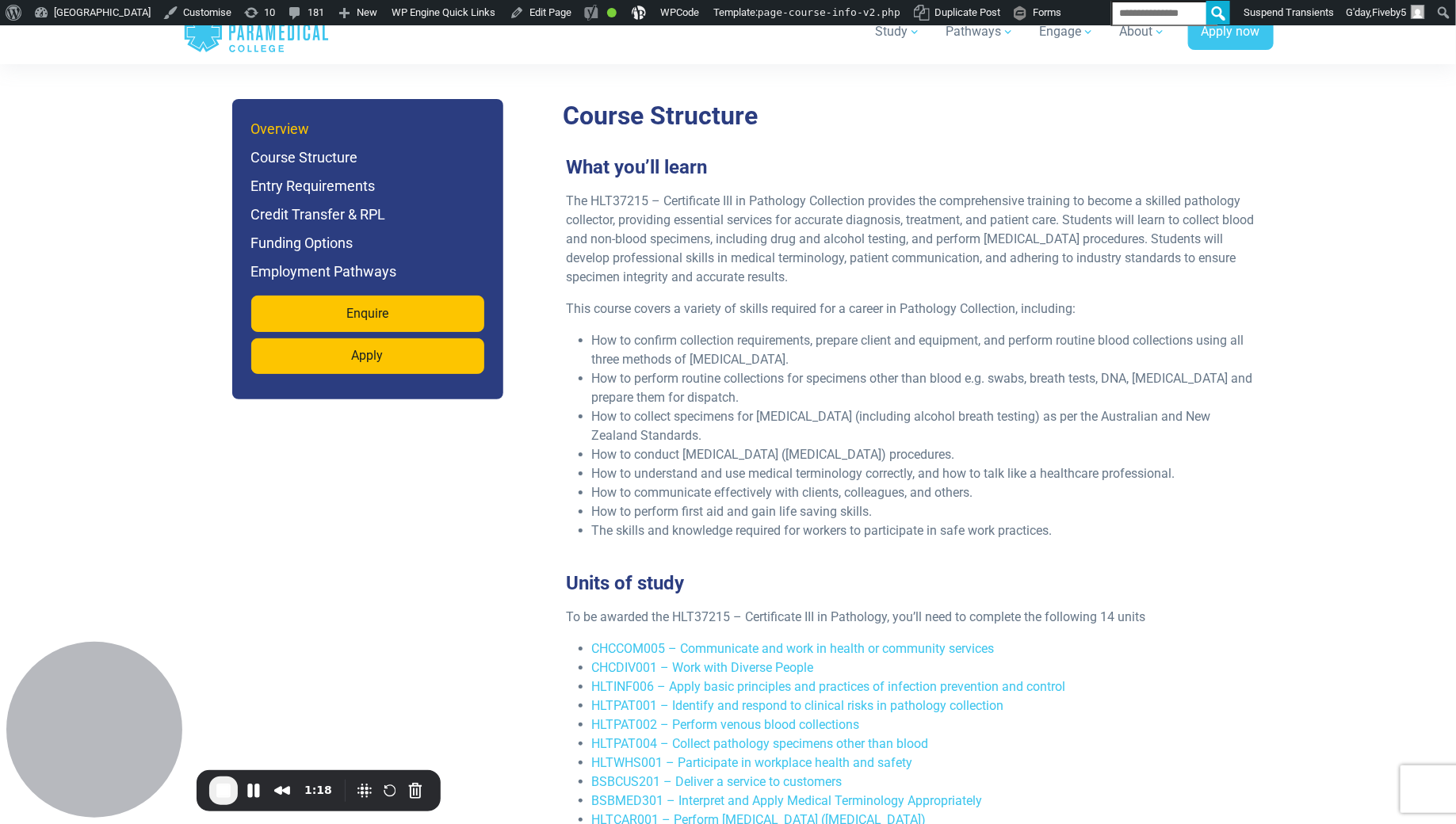
click at [279, 133] on h6 "Overview" at bounding box center [368, 129] width 233 height 22
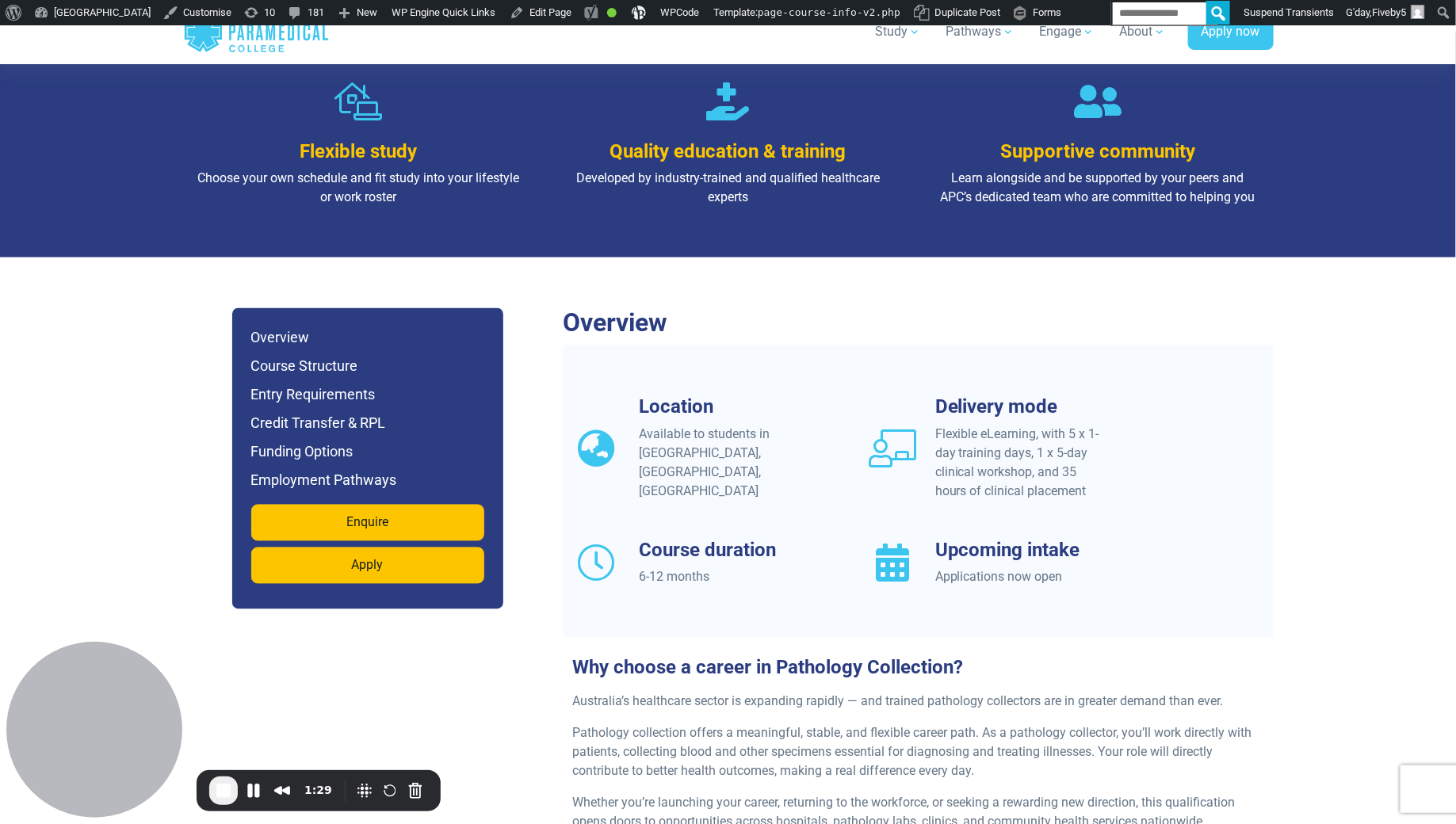
scroll to position [1168, 0]
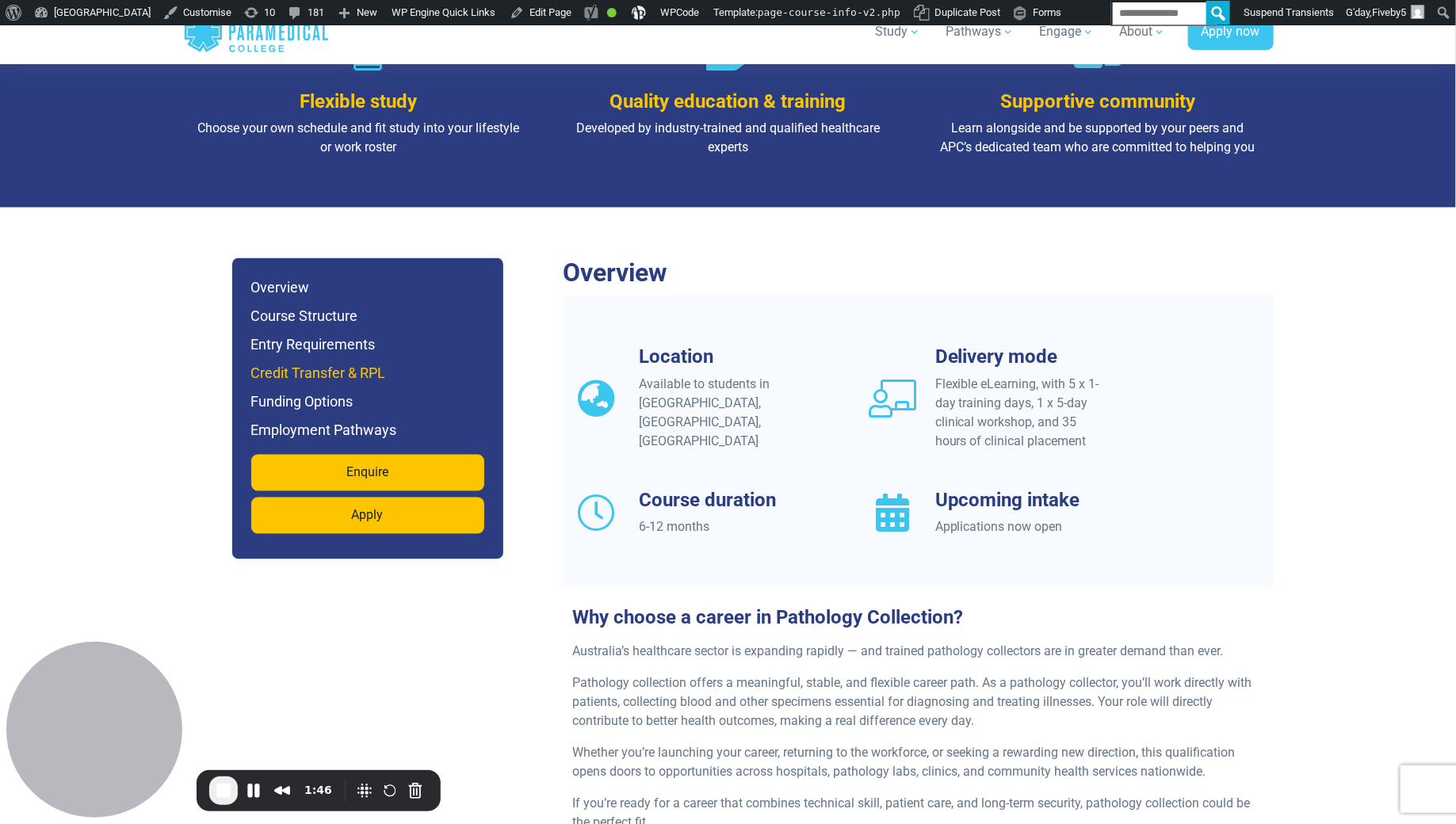
click at [281, 363] on h6 "Credit Transfer & RPL" at bounding box center [368, 374] width 233 height 22
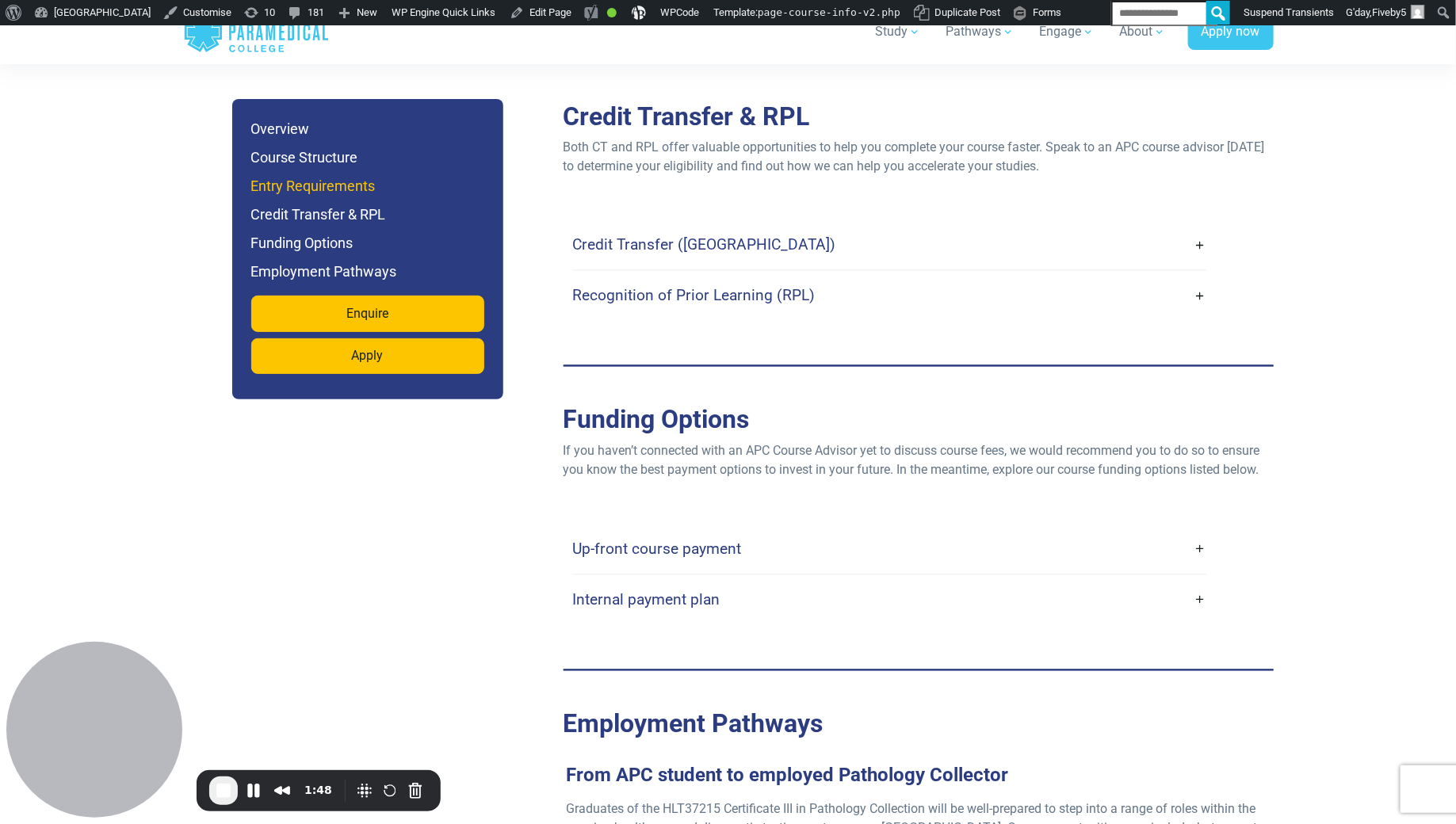
click at [286, 188] on h6 "Entry Requirements" at bounding box center [368, 185] width 233 height 22
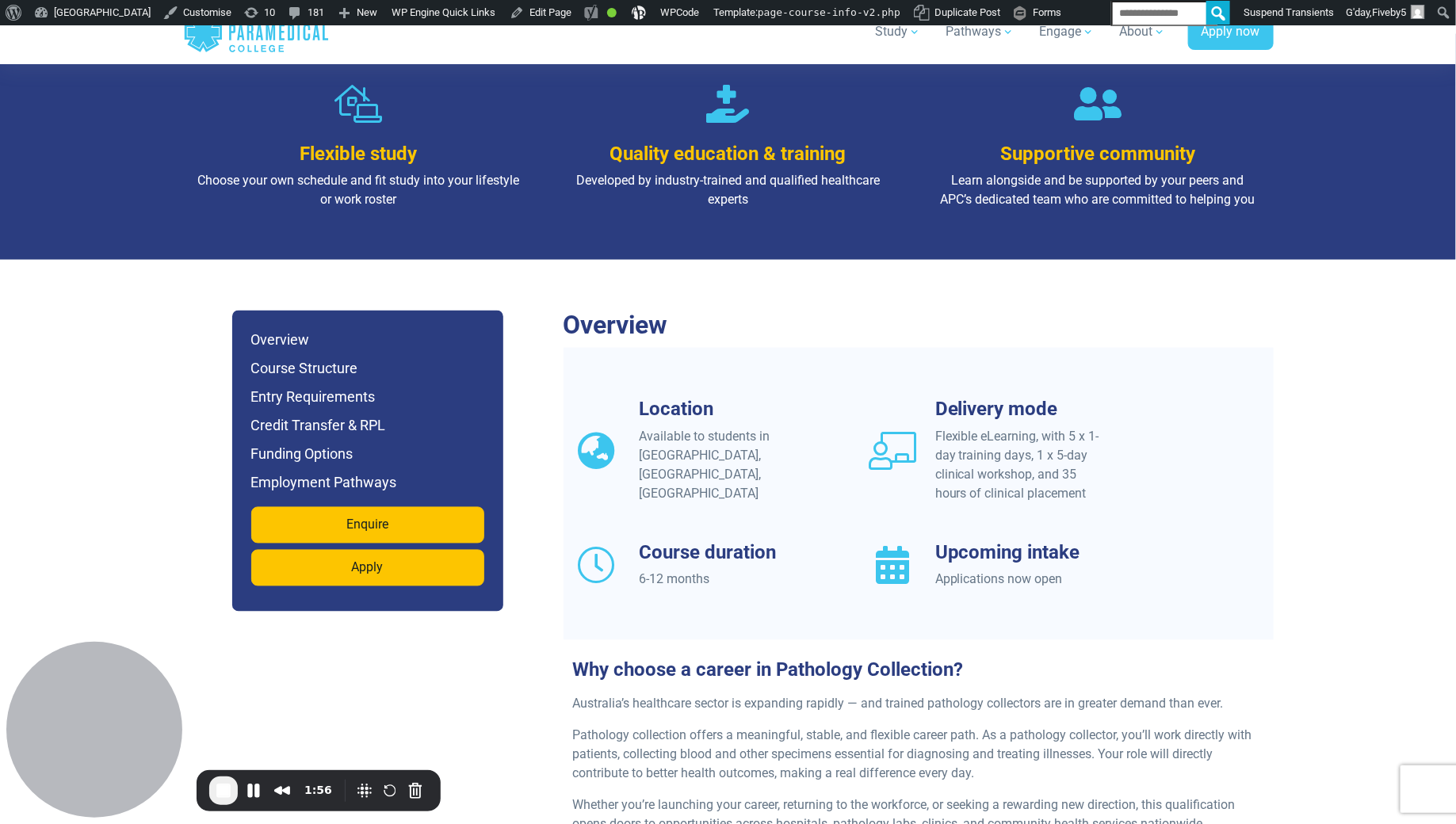
scroll to position [1149, 0]
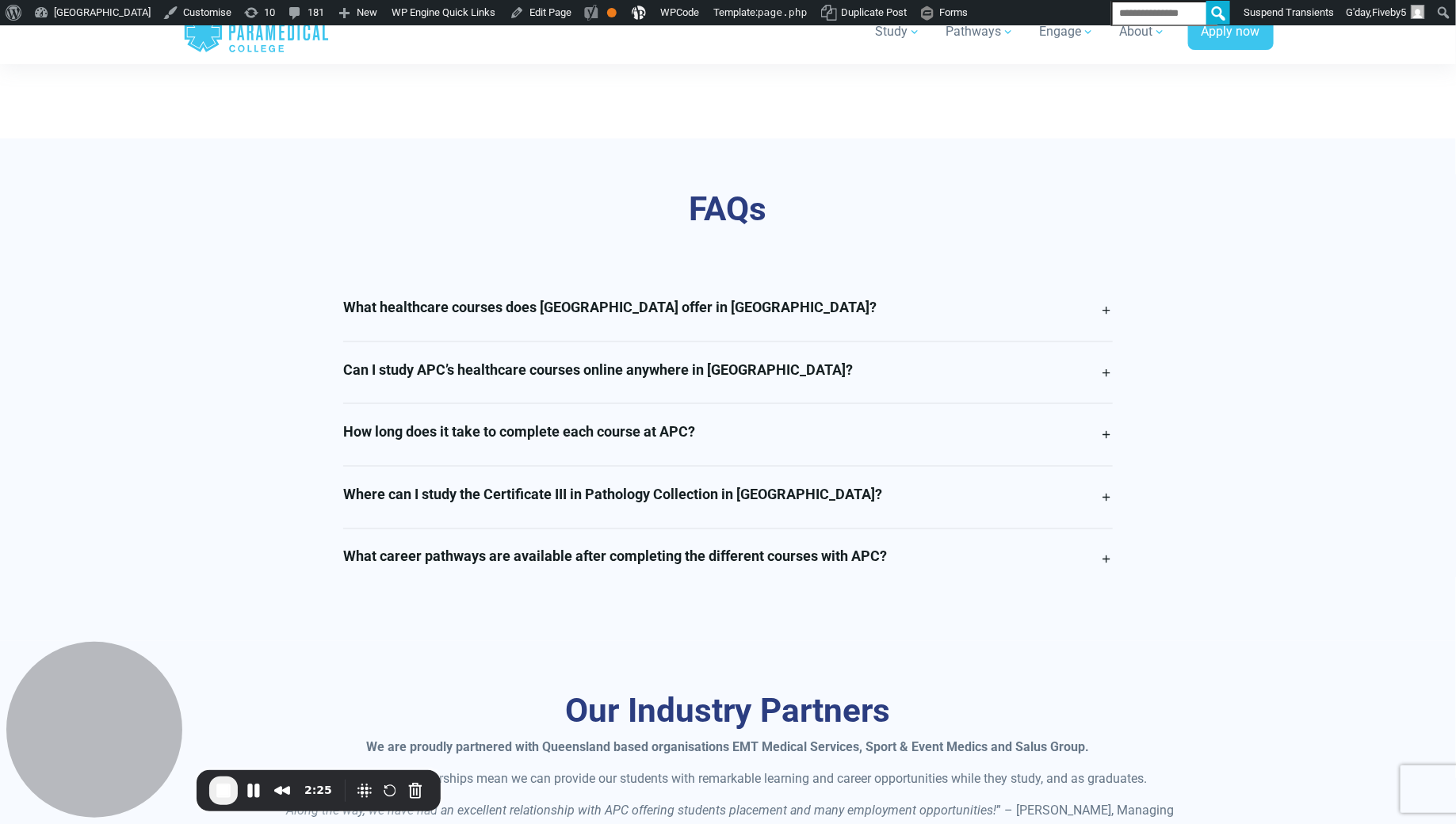
scroll to position [4007, 0]
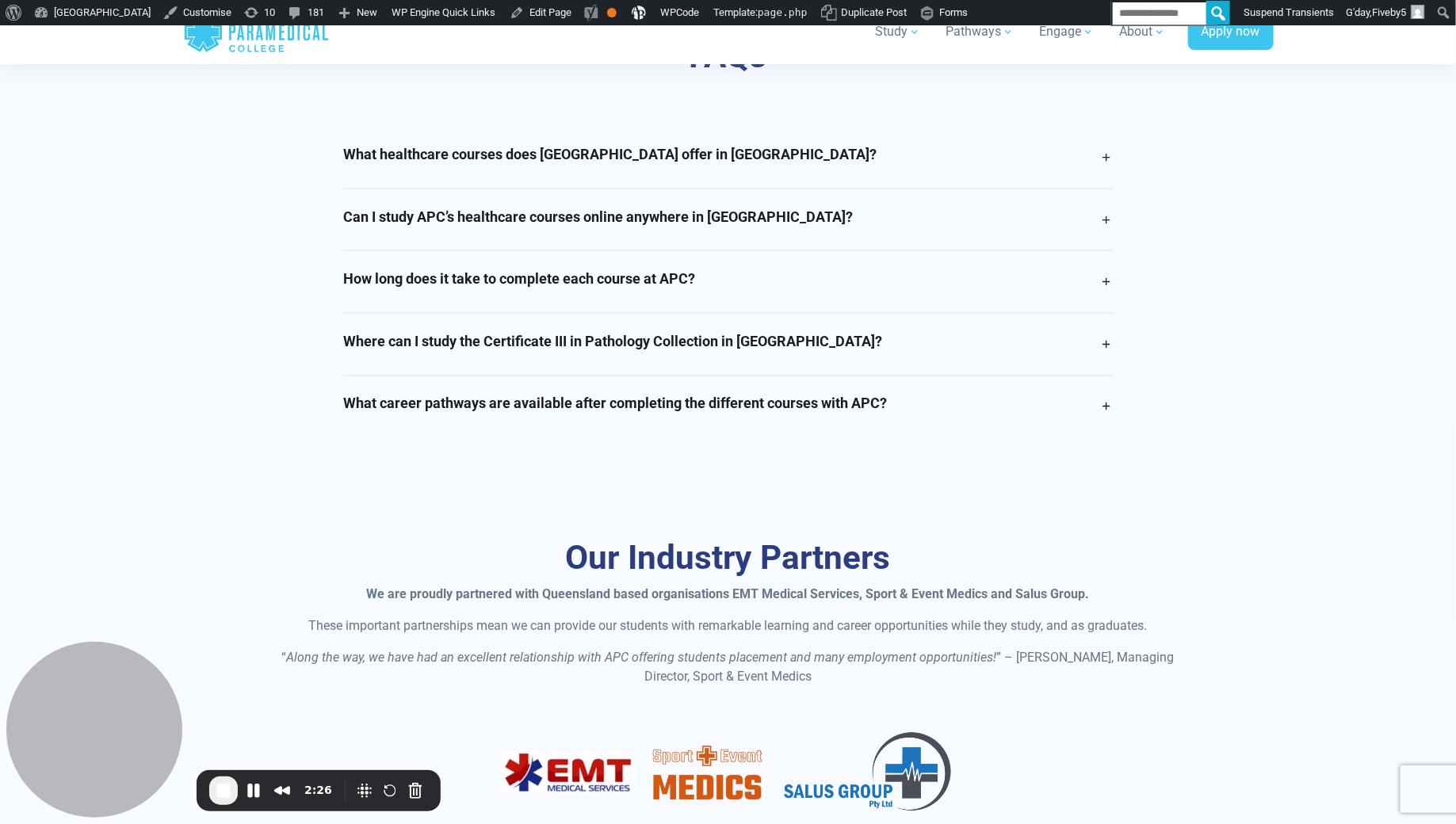
click at [608, 342] on h4 "Where can I study the Certificate III in Pathology Collection in [GEOGRAPHIC_DA…" at bounding box center [613, 341] width 539 height 17
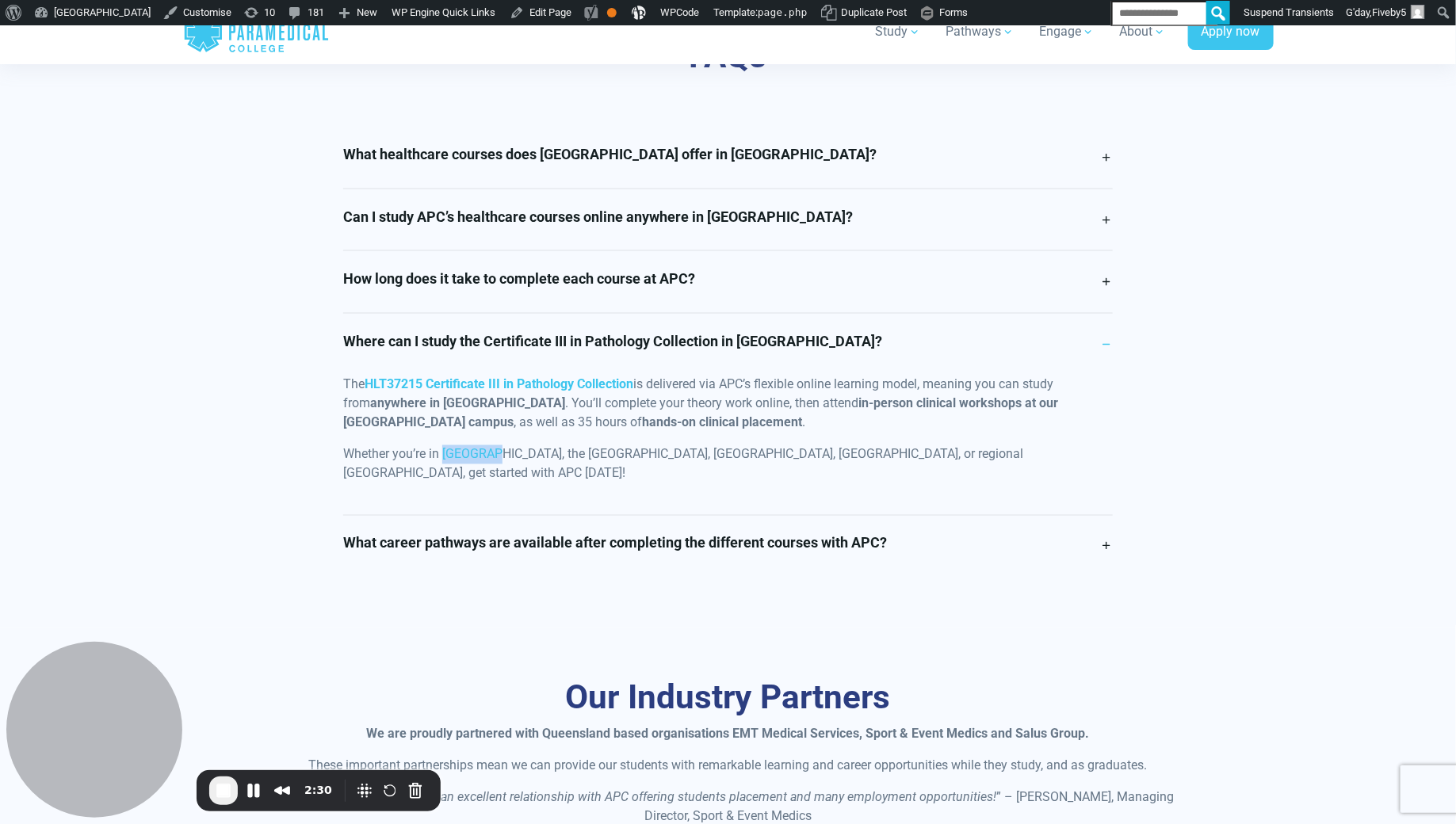
drag, startPoint x: 444, startPoint y: 449, endPoint x: 492, endPoint y: 448, distance: 48.0
click at [492, 448] on p "Whether you’re in [GEOGRAPHIC_DATA], the [GEOGRAPHIC_DATA], [GEOGRAPHIC_DATA], …" at bounding box center [728, 465] width 770 height 38
drag, startPoint x: 524, startPoint y: 449, endPoint x: 578, endPoint y: 451, distance: 54.0
click at [578, 451] on p "Whether you’re in [GEOGRAPHIC_DATA], the [GEOGRAPHIC_DATA], [GEOGRAPHIC_DATA], …" at bounding box center [728, 465] width 770 height 38
drag, startPoint x: 578, startPoint y: 451, endPoint x: 527, endPoint y: 453, distance: 51.0
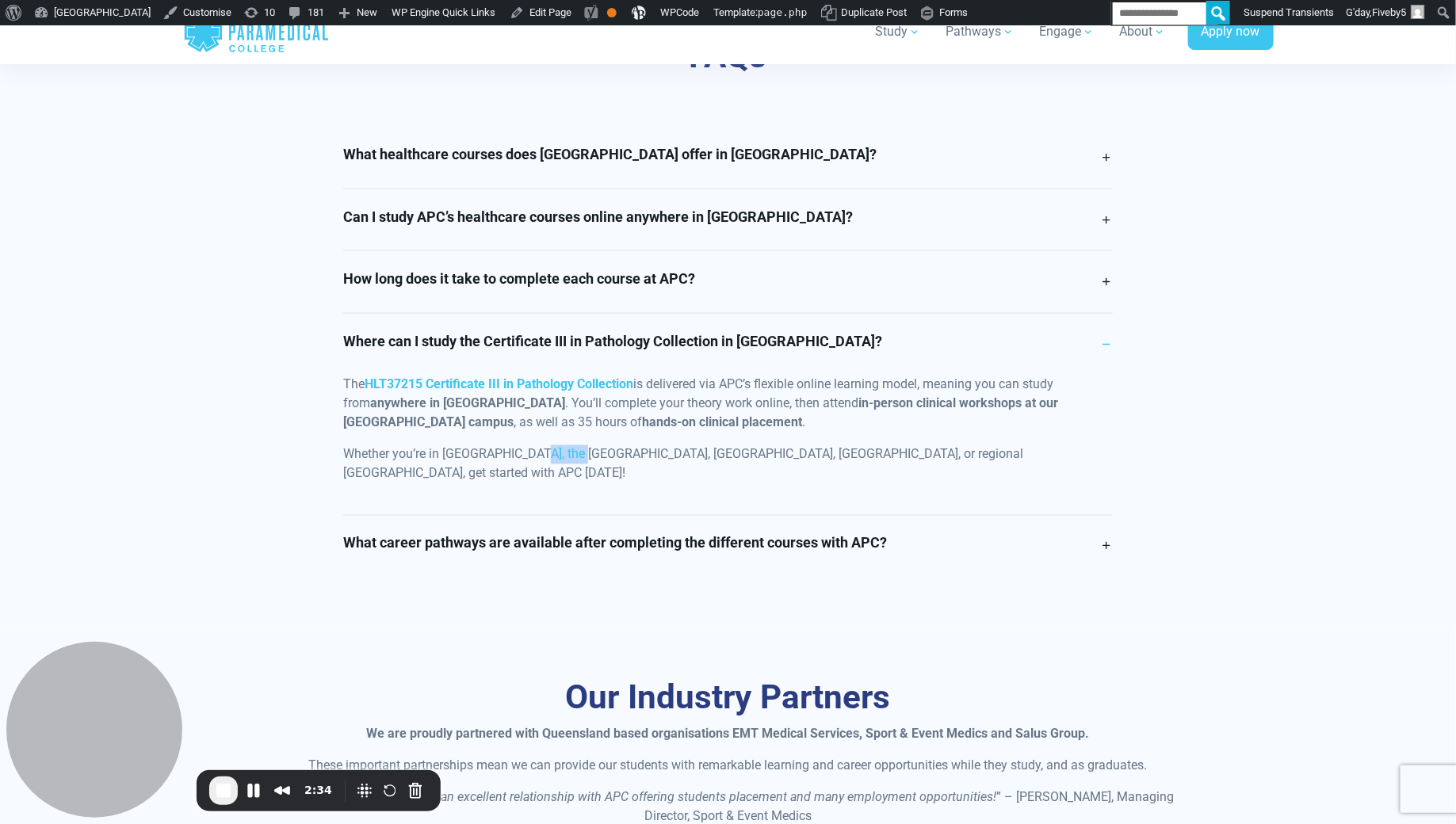
click at [527, 453] on p "Whether you’re in [GEOGRAPHIC_DATA], the [GEOGRAPHIC_DATA], [GEOGRAPHIC_DATA], …" at bounding box center [728, 465] width 770 height 38
